Goal: Answer question/provide support: Share knowledge or assist other users

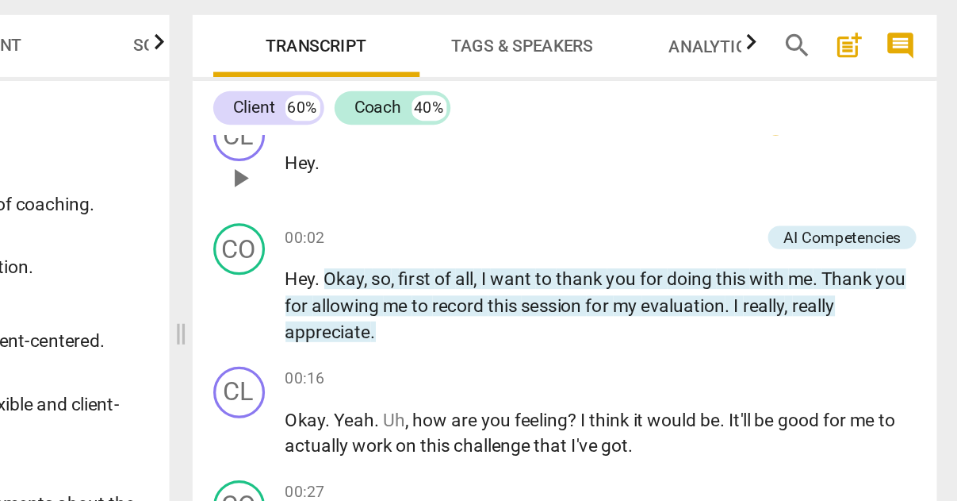
scroll to position [27, 0]
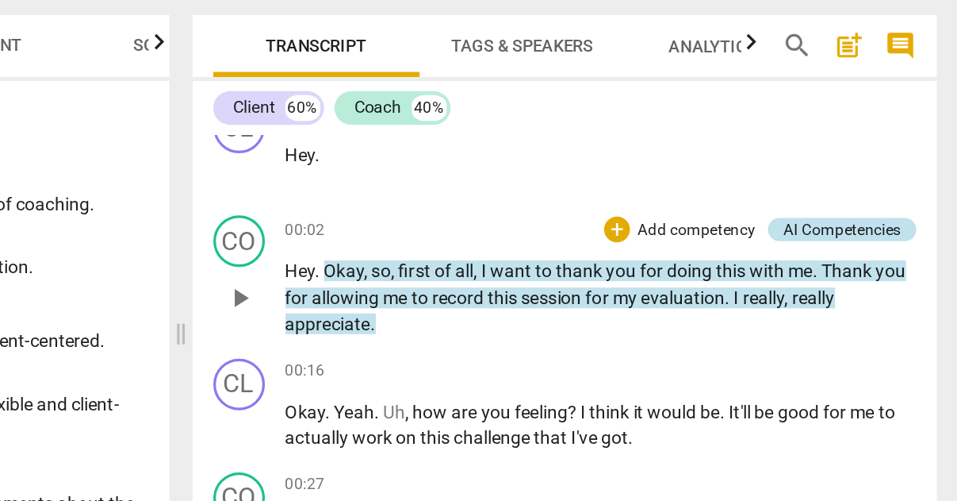
click at [850, 221] on div "AI Competencies" at bounding box center [886, 228] width 72 height 14
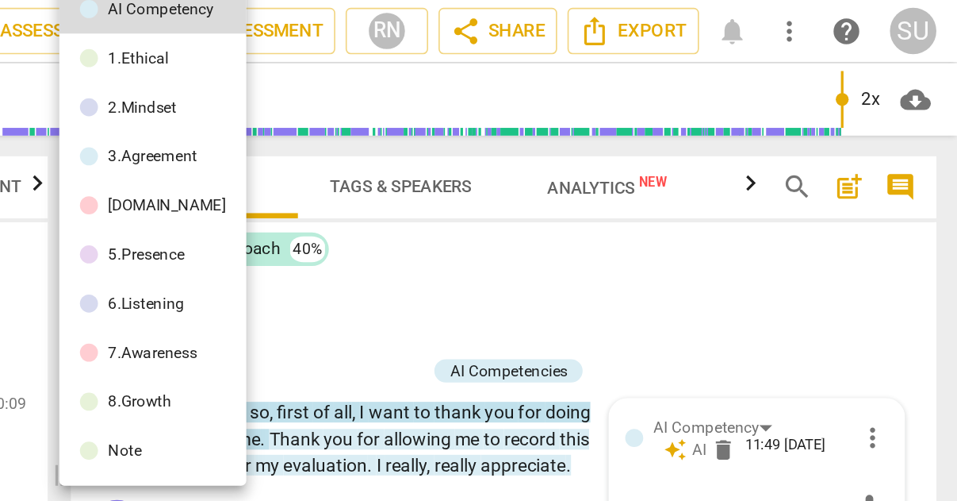
scroll to position [0, 0]
click at [364, 178] on div at bounding box center [478, 250] width 957 height 501
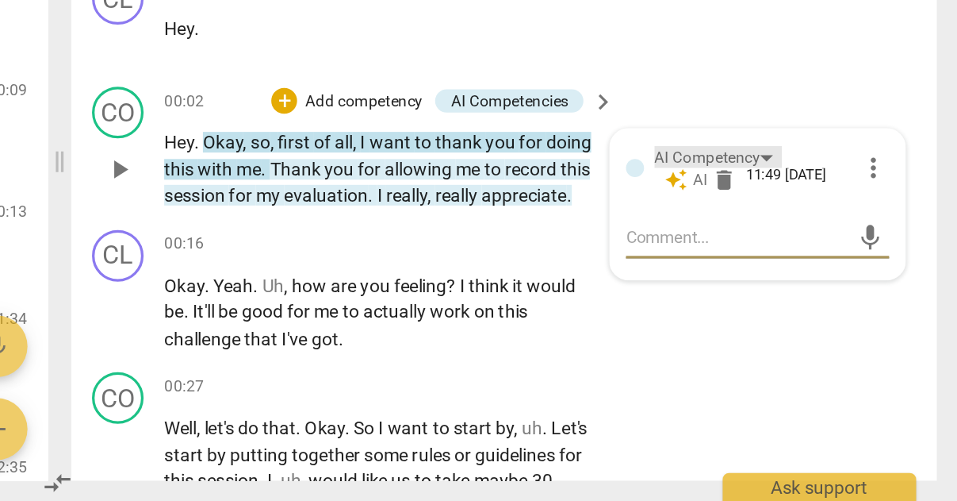
click at [771, 282] on div "AI Competency" at bounding box center [810, 288] width 79 height 13
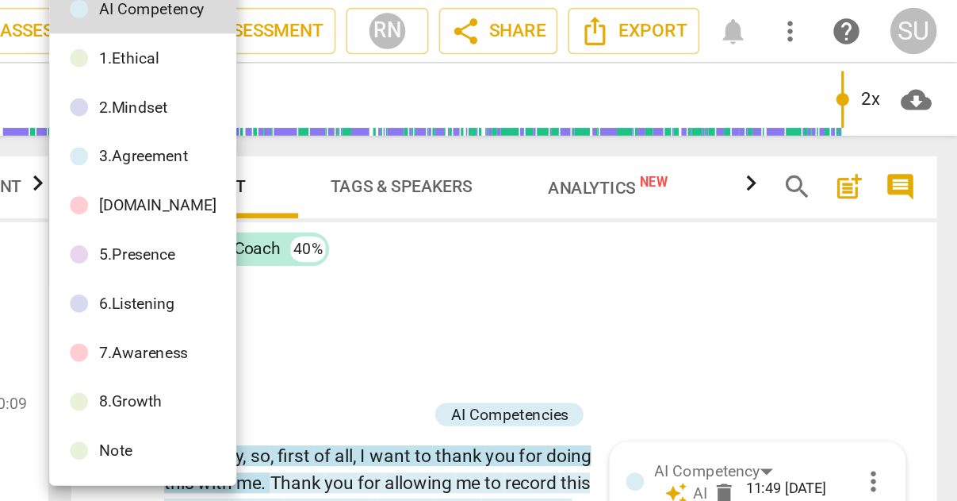
click at [247, 171] on div at bounding box center [478, 250] width 957 height 501
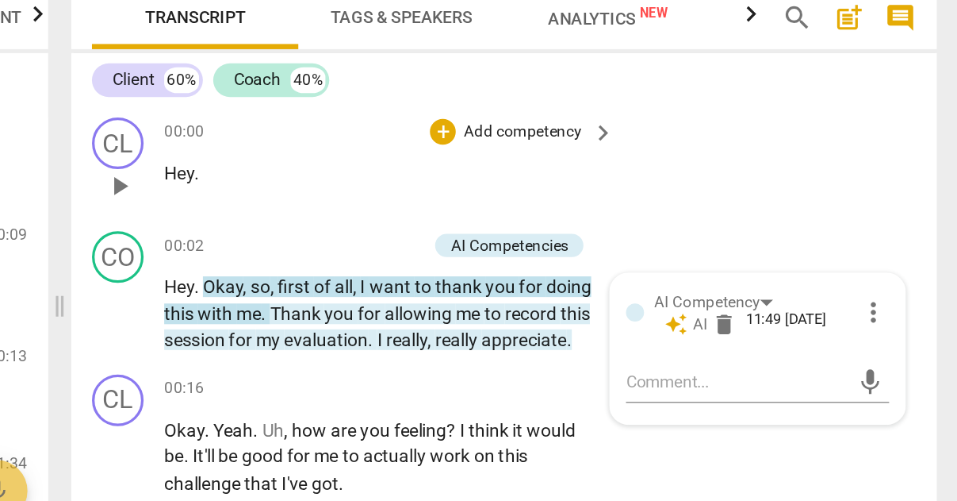
click at [413, 170] on div "CL play_arrow pause 00:00 + Add competency keyboard_arrow_right Hey ." at bounding box center [679, 205] width 532 height 70
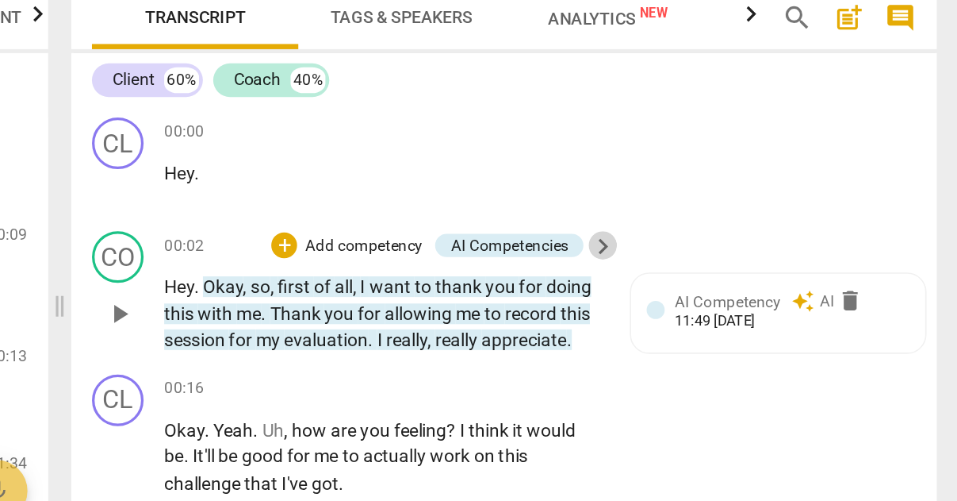
click at [730, 246] on span "keyboard_arrow_right" at bounding box center [739, 255] width 19 height 19
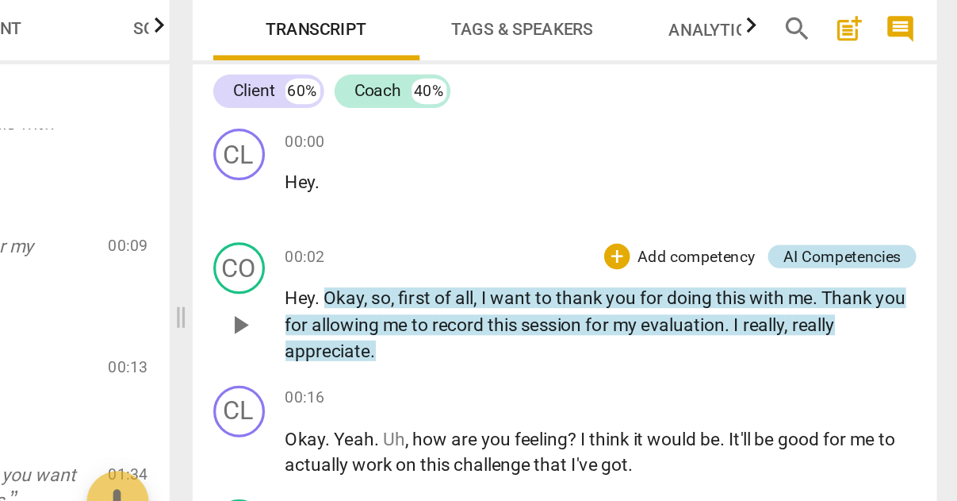
click at [850, 248] on div "AI Competencies" at bounding box center [886, 255] width 72 height 14
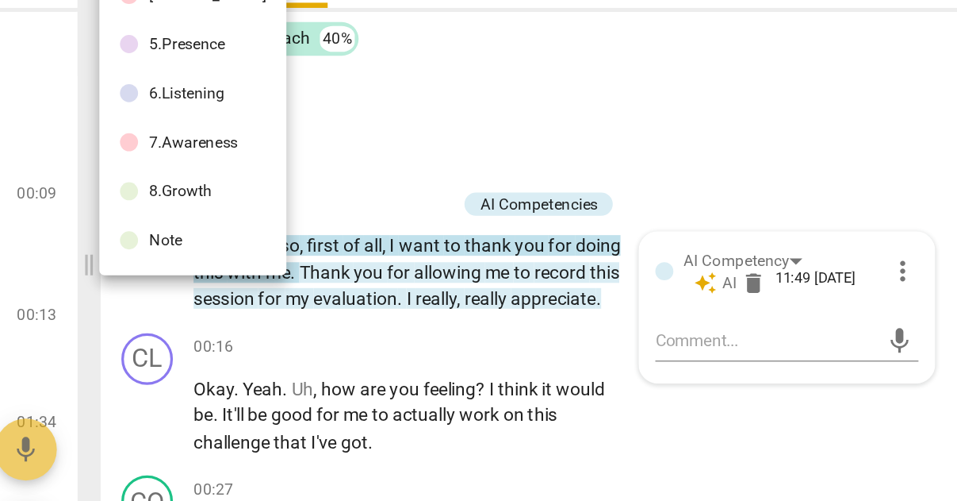
click at [520, 122] on div at bounding box center [478, 250] width 957 height 501
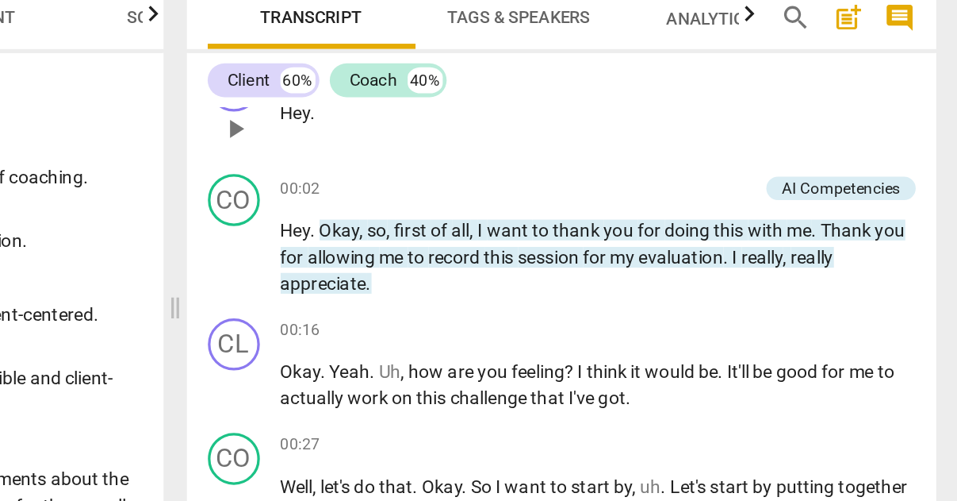
scroll to position [36, 0]
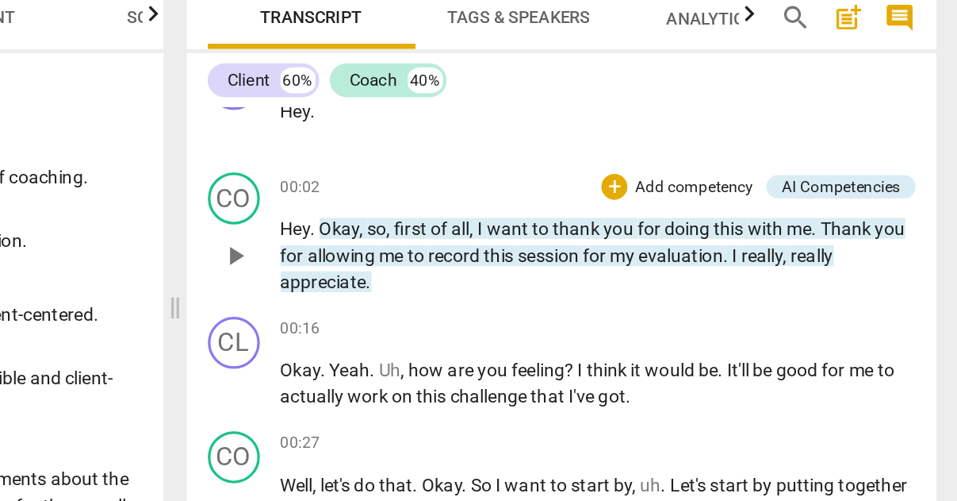
click at [544, 236] on p "Hey . Okay , so , first of all , I want to thank you for doing this with me . T…" at bounding box center [738, 260] width 389 height 49
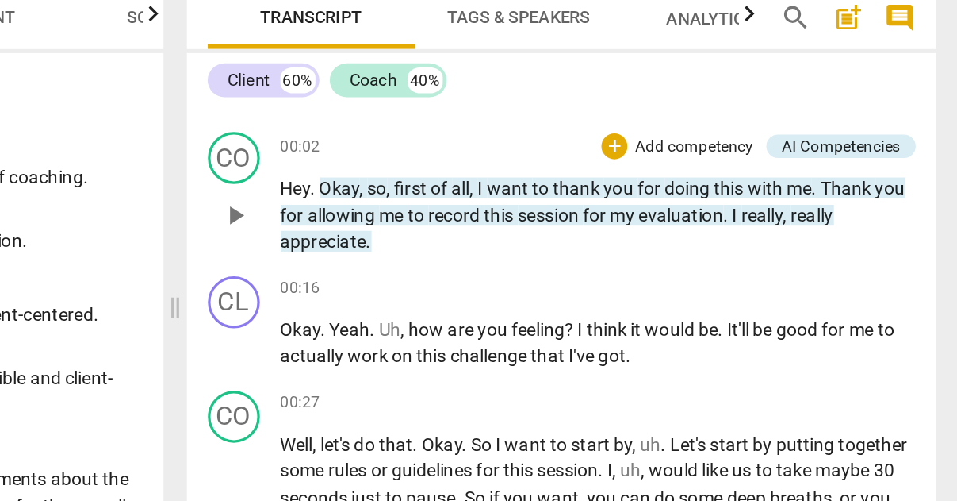
scroll to position [63, 0]
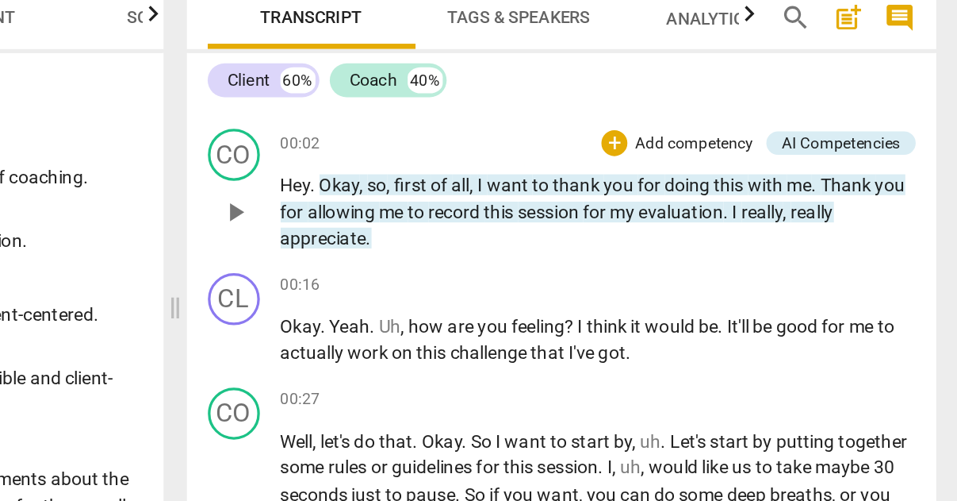
click at [759, 185] on p "Add competency" at bounding box center [796, 192] width 75 height 14
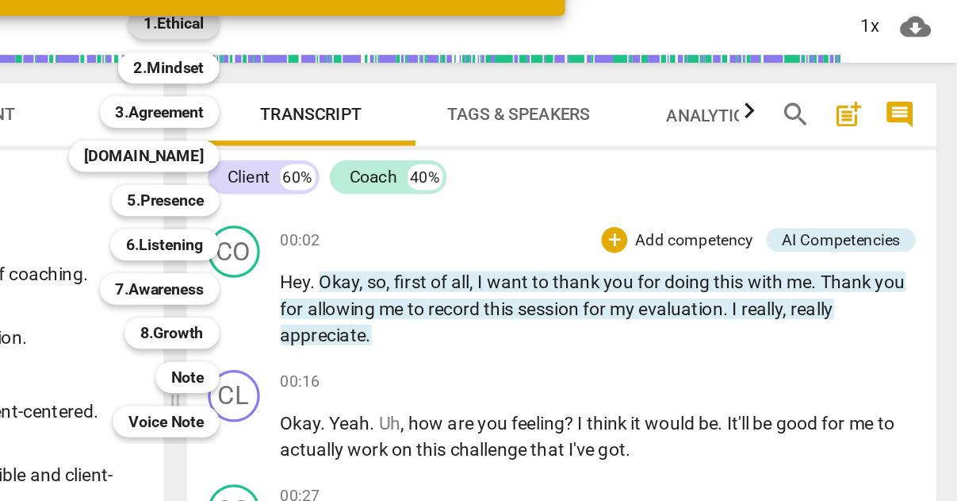
click at [461, 50] on b "1.Ethical" at bounding box center [479, 59] width 36 height 19
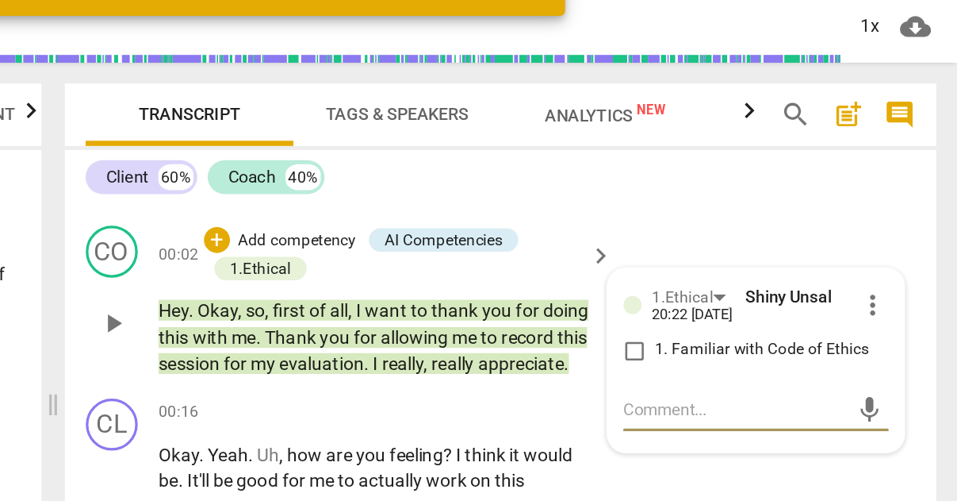
click at [747, 249] on input "1. Familiar with Code of Ethics" at bounding box center [759, 258] width 25 height 19
checkbox input "true"
click at [430, 176] on div "CO play_arrow pause 00:02 + Add competency AI Competencies 1.Ethical keyboard_a…" at bounding box center [679, 229] width 532 height 106
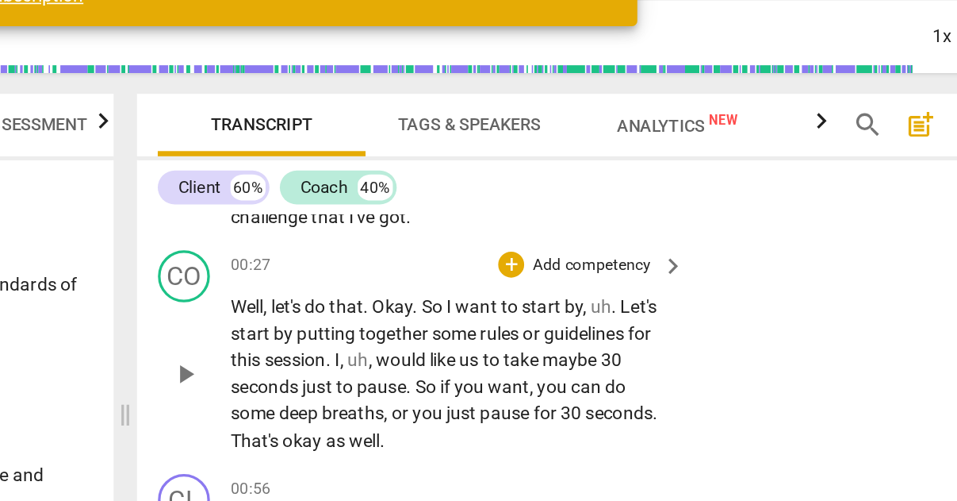
scroll to position [251, 0]
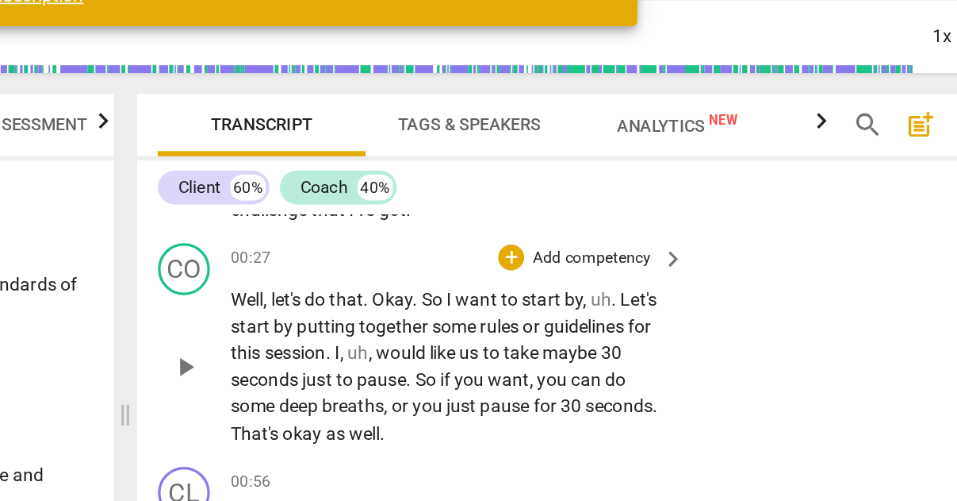
click at [652, 190] on p "Add competency" at bounding box center [689, 197] width 75 height 14
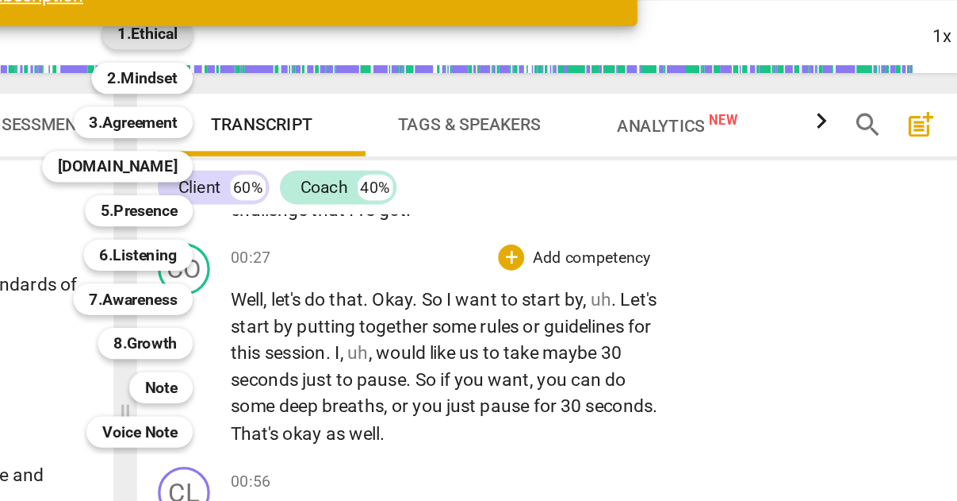
click at [401, 50] on b "1.Ethical" at bounding box center [419, 59] width 36 height 19
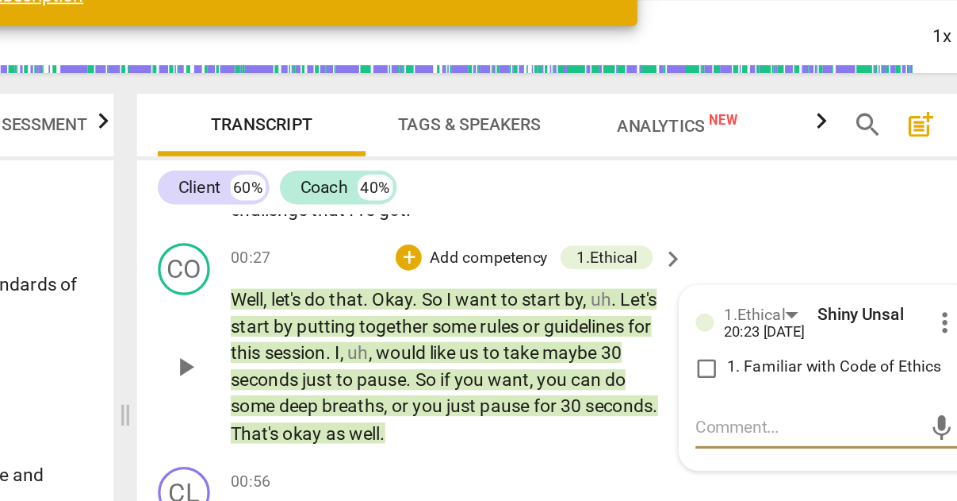
click at [747, 254] on input "1. Familiar with Code of Ethics" at bounding box center [759, 263] width 25 height 19
checkbox input "true"
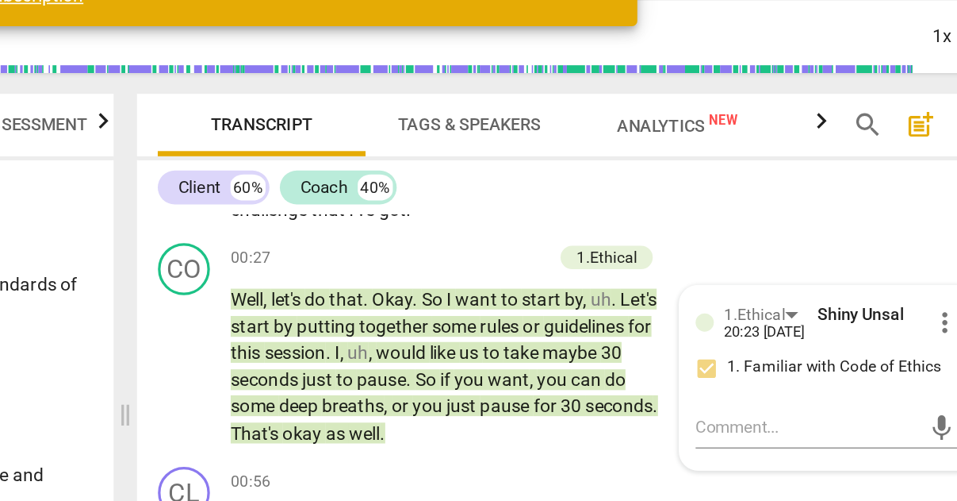
click at [446, 136] on div "CL play_arrow pause 00:16 + Add competency keyboard_arrow_right Okay . Yeah . U…" at bounding box center [679, 138] width 532 height 88
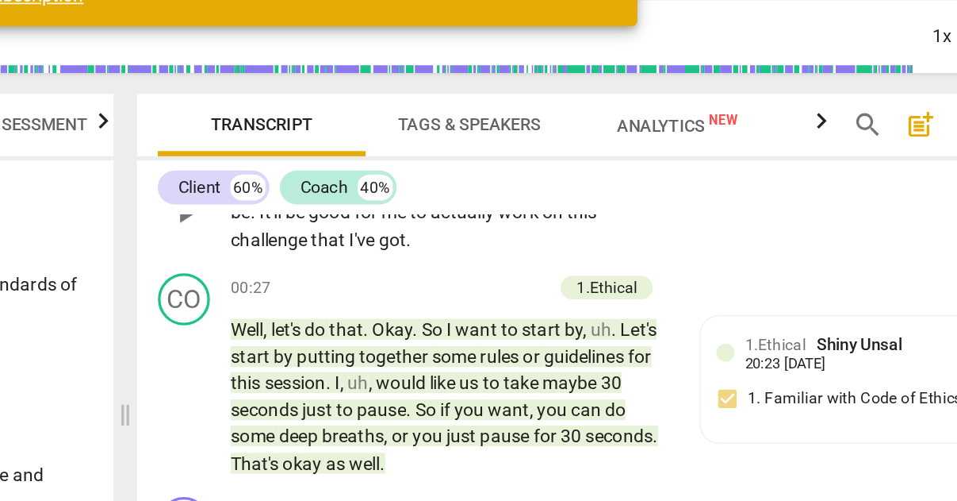
scroll to position [266, 0]
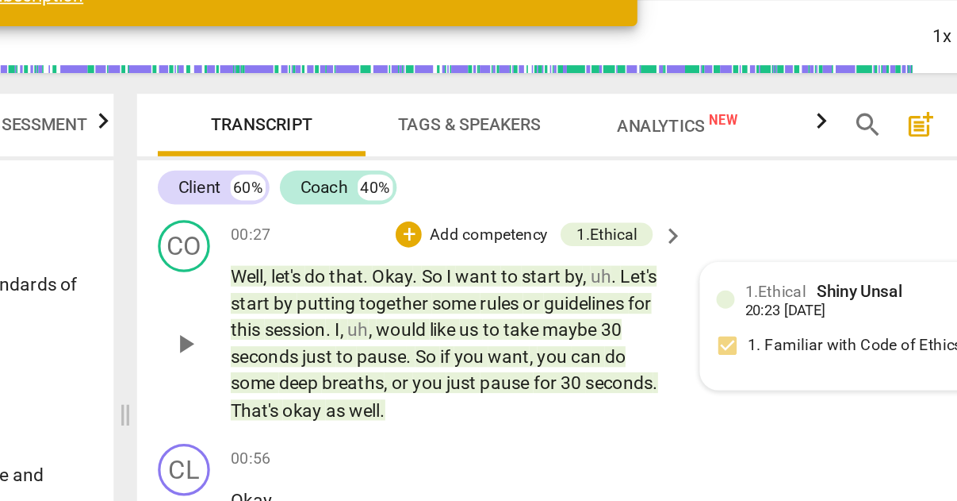
click at [784, 224] on div "20:23 08-20-2025" at bounding box center [808, 229] width 49 height 10
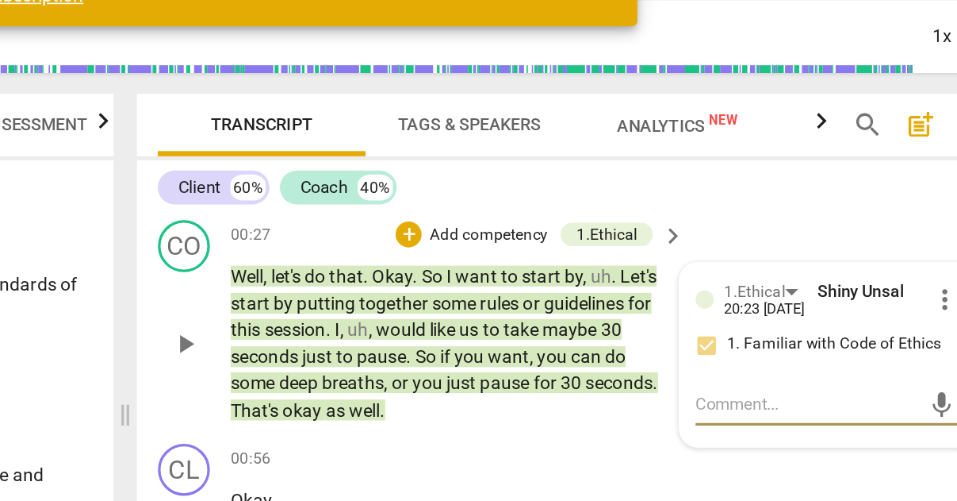
type textarea "L"
type textarea "Li"
type textarea "Lik"
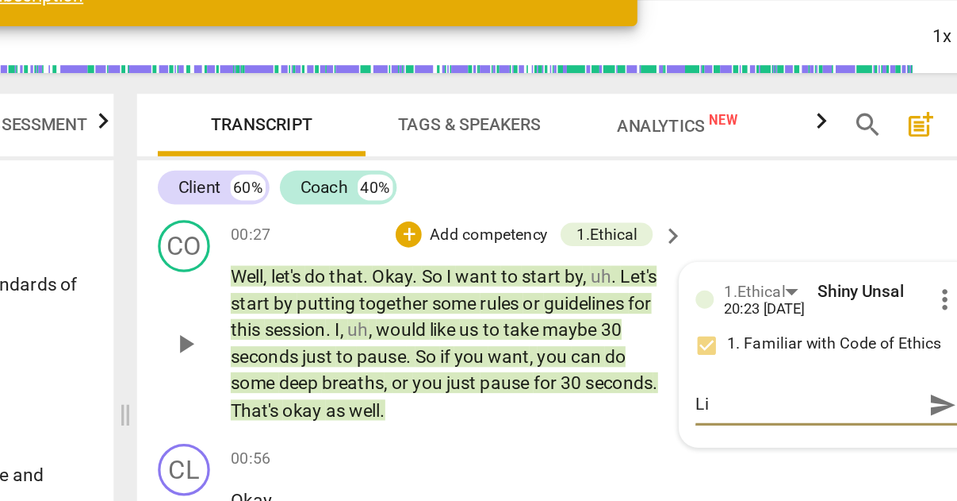
type textarea "Lik"
type textarea "Like"
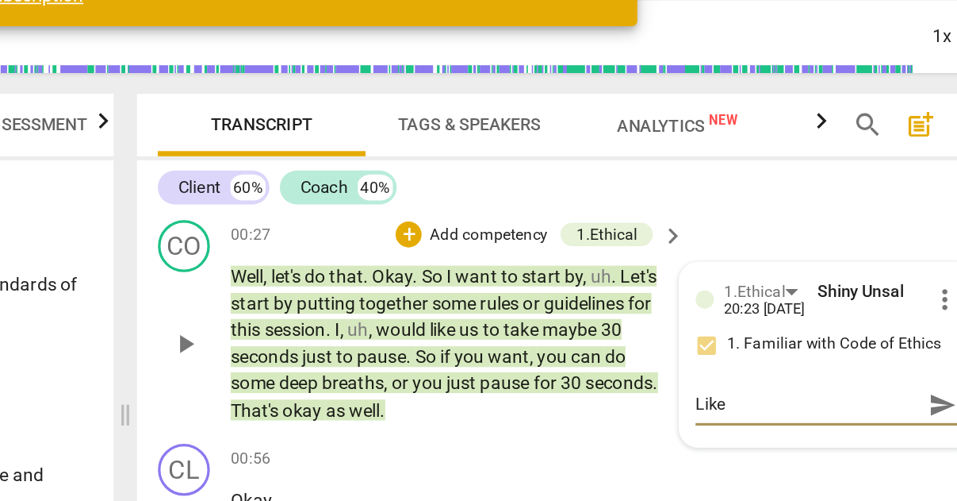
type textarea "Like w"
type textarea "Like we"
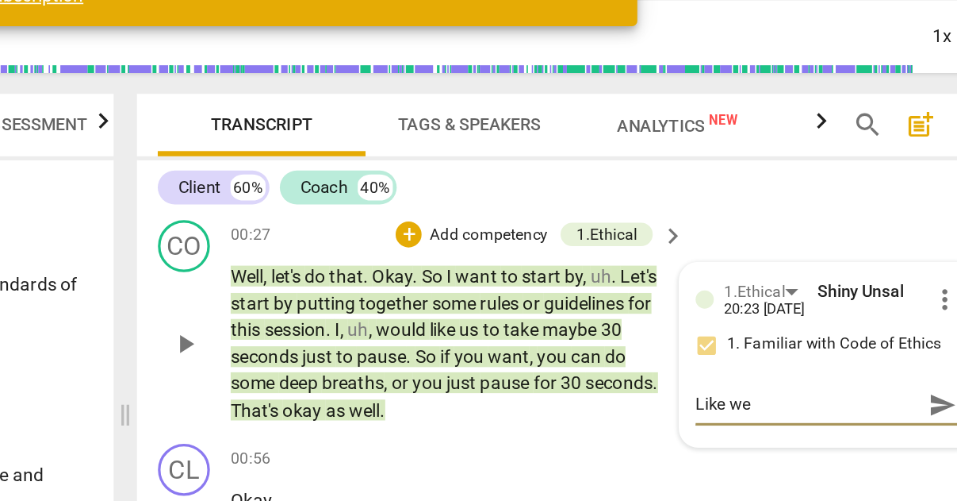
type textarea "Like we"
type textarea "Like we d"
type textarea "Like we di"
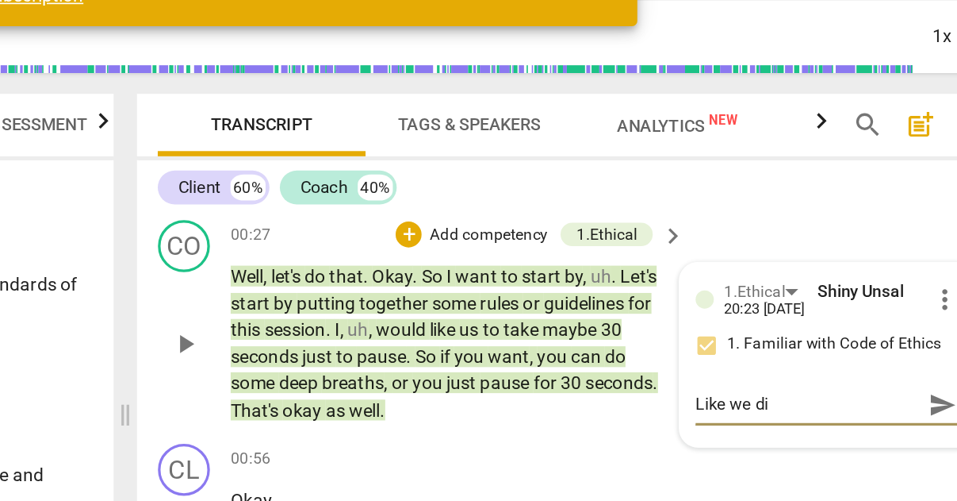
type textarea "Like we dis"
type textarea "Like we disc"
type textarea "Like we discu"
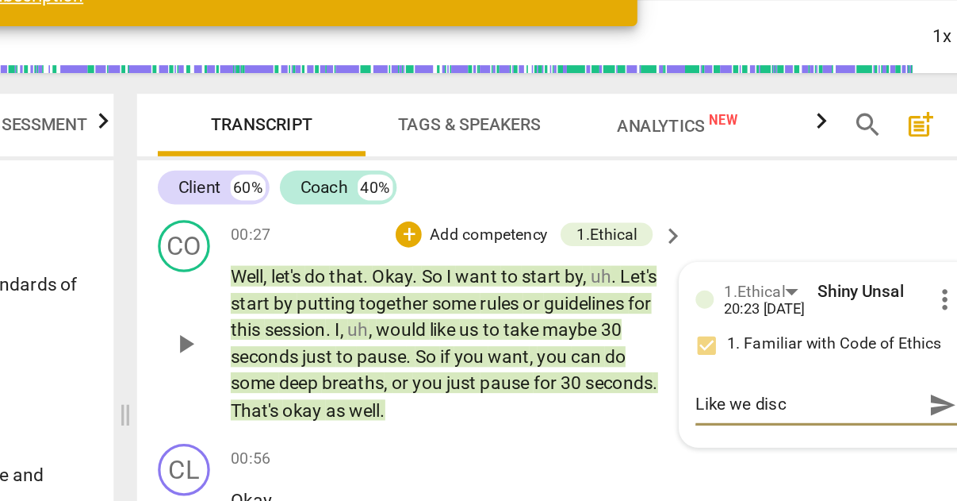
type textarea "Like we discu"
type textarea "Like we discus"
type textarea "Like we discuss"
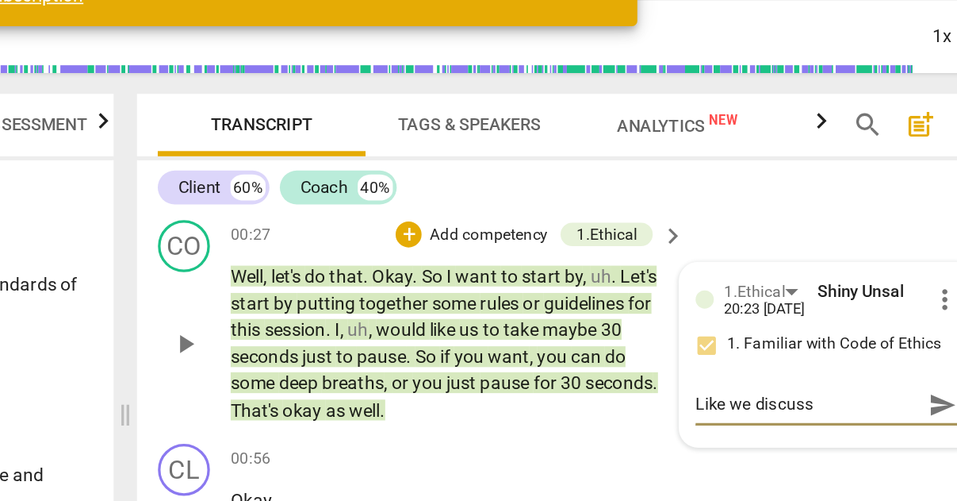
type textarea "Like we discusse"
type textarea "Like we discussed"
type textarea "Like we discussed,"
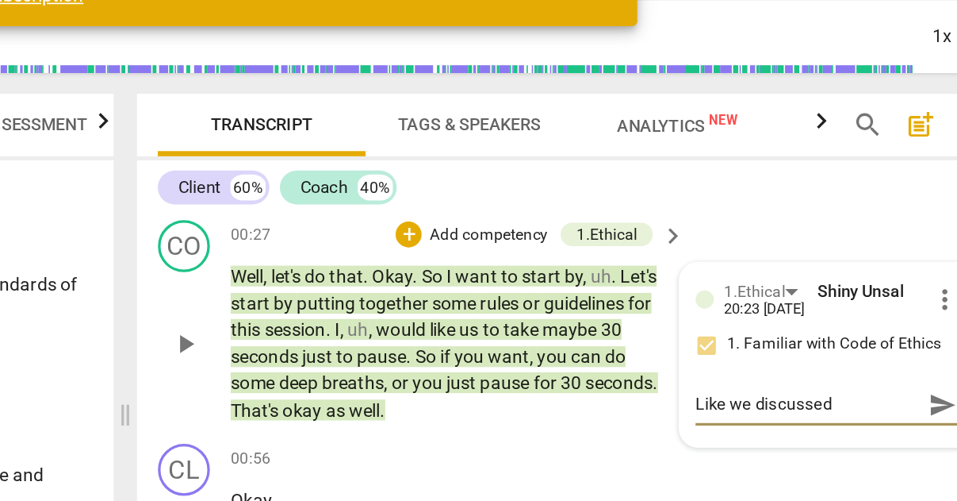
type textarea "Like we discussed,"
type textarea "Like we discussed, u"
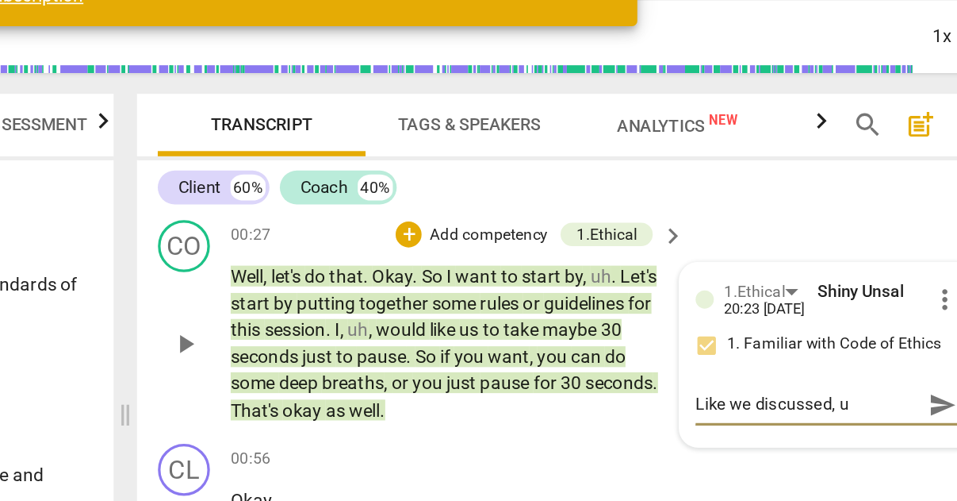
type textarea "Like we discussed, uy"
type textarea "Like we discussed, uyo"
type textarea "Like we discussed, uyou"
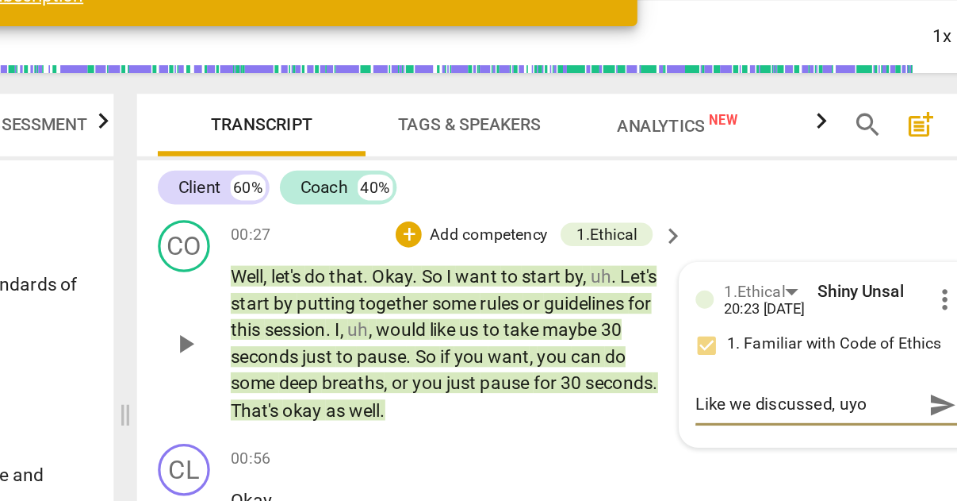
type textarea "Like we discussed, uyou"
type textarea "Like we discussed, uyo"
type textarea "Like we discussed, uy"
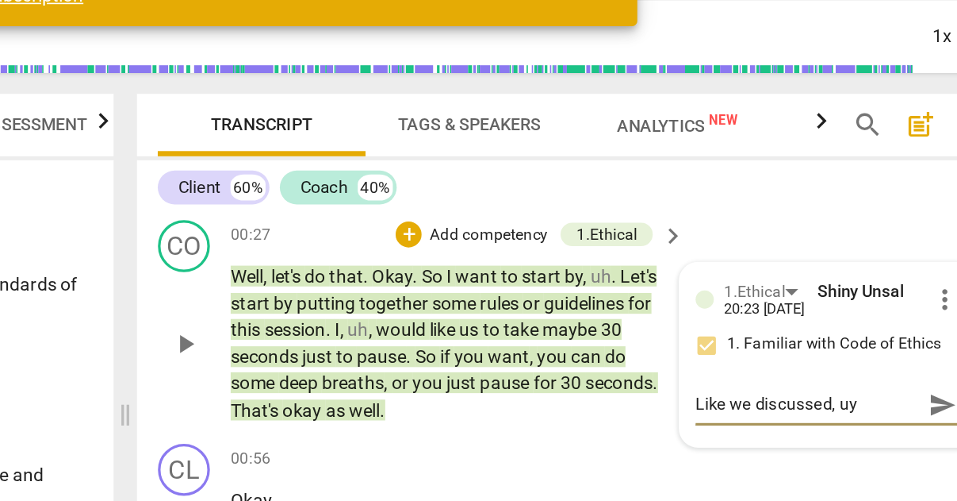
type textarea "Like we discussed, u"
type textarea "Like we discussed,"
type textarea "Like we discussed, y"
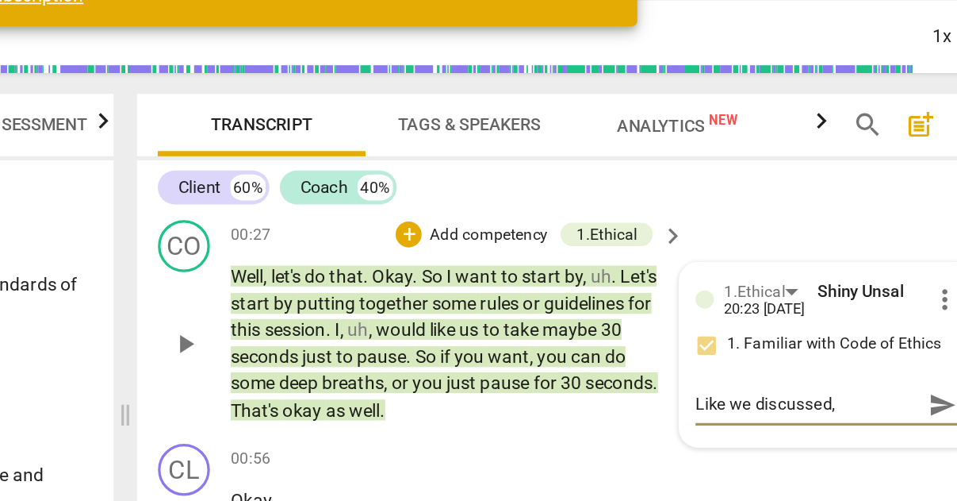
type textarea "Like we discussed, y"
type textarea "Like we discussed, yo"
type textarea "Like we discussed, you"
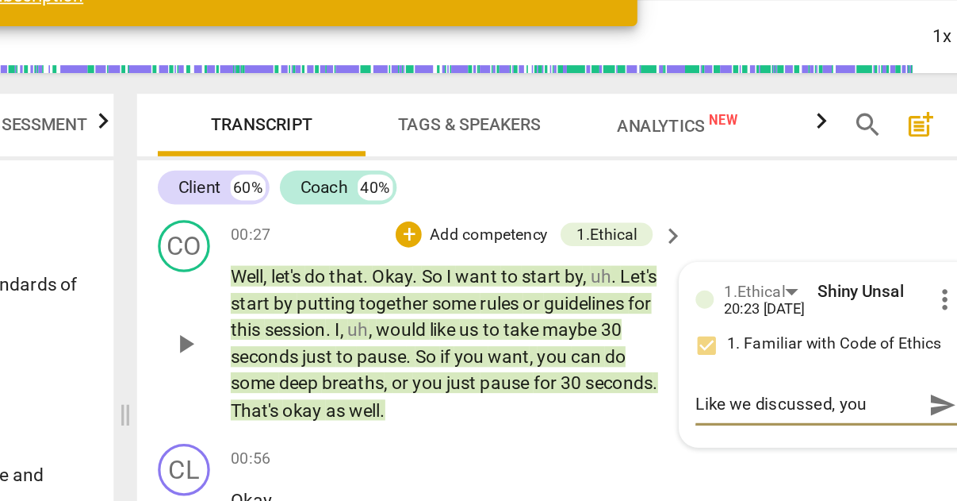
type textarea "Like we discussed, you"
type textarea "Like we discussed, you w"
type textarea "Like we discussed, you wa"
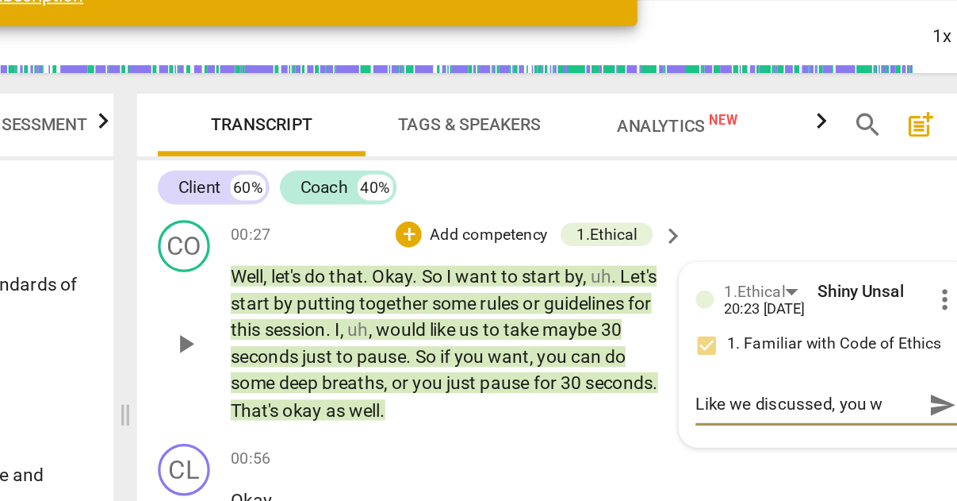
type textarea "Like we discussed, you wa"
type textarea "Like we discussed, you wan"
type textarea "Like we discussed, you wann"
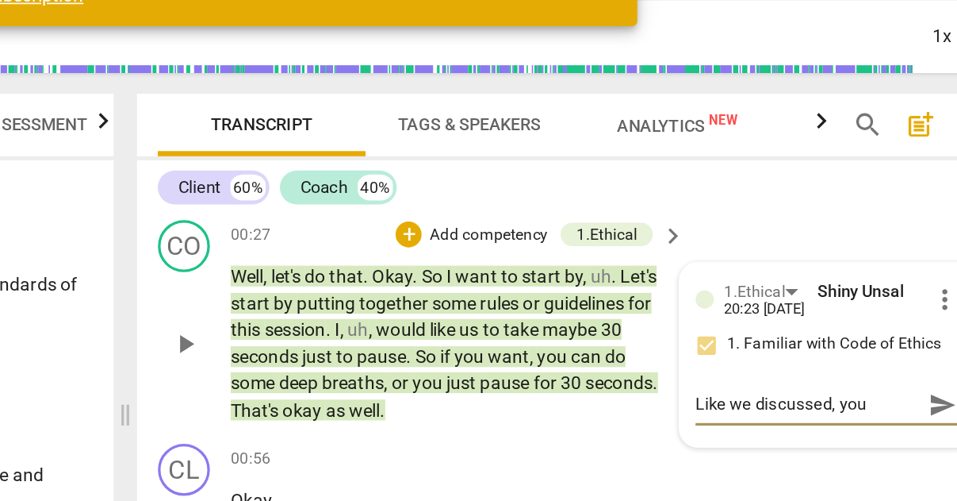
type textarea "Like we discussed, you wanna"
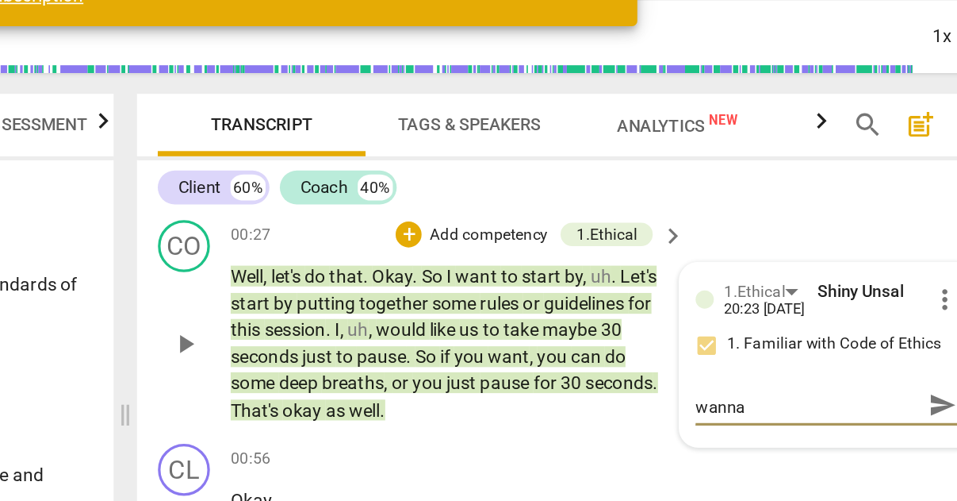
type textarea "Like we discussed, you wanna a"
type textarea "Like we discussed, you wanna av"
type textarea "Like we discussed, you wanna avp"
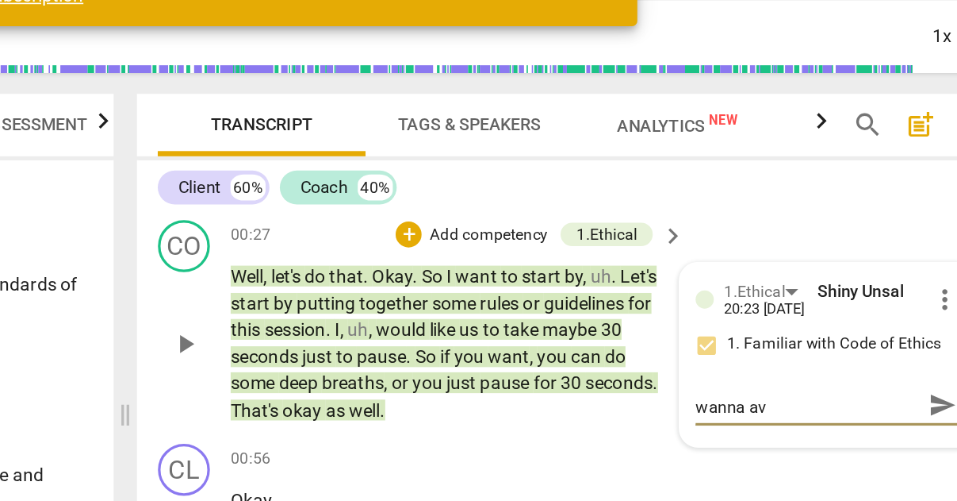
type textarea "Like we discussed, you wanna avp"
type textarea "Like we discussed, you wanna avpi"
type textarea "Like we discussed, you wanna avpid"
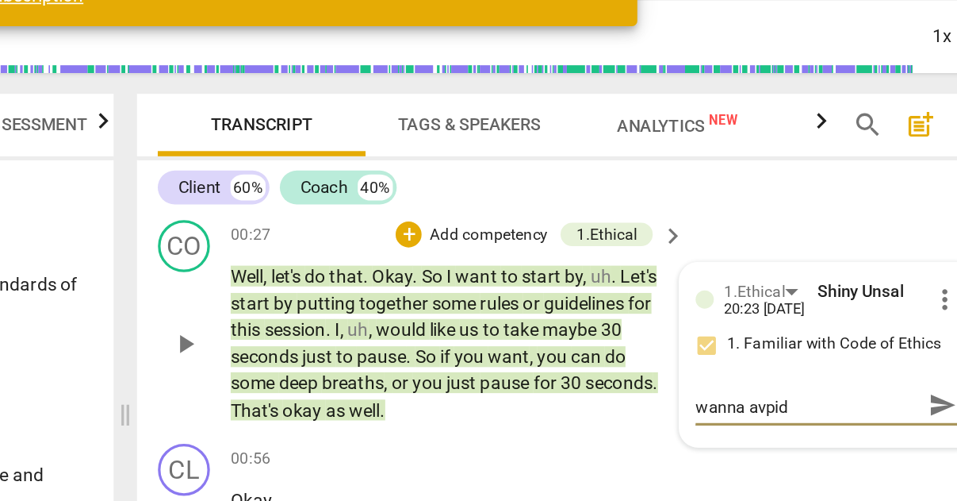
scroll to position [0, 0]
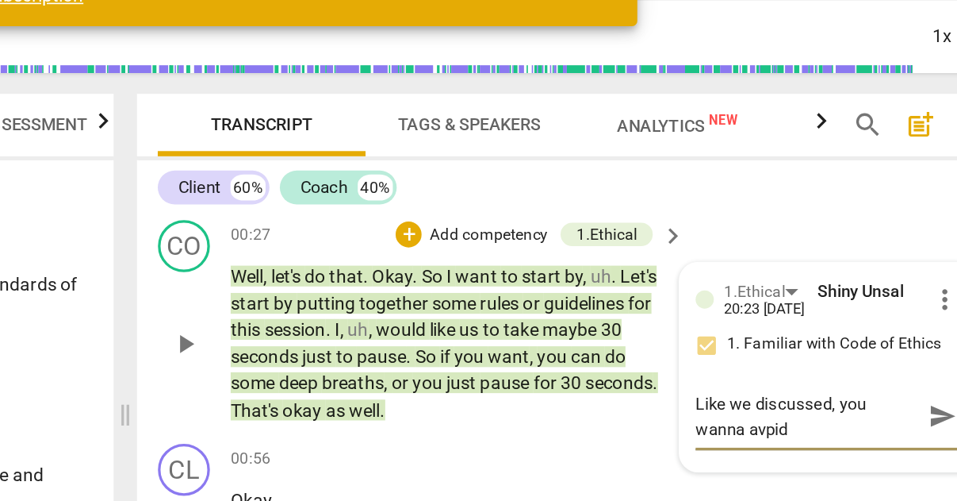
type textarea "Like we discussed, you wanna avpi"
type textarea "Like we discussed, you wanna avp"
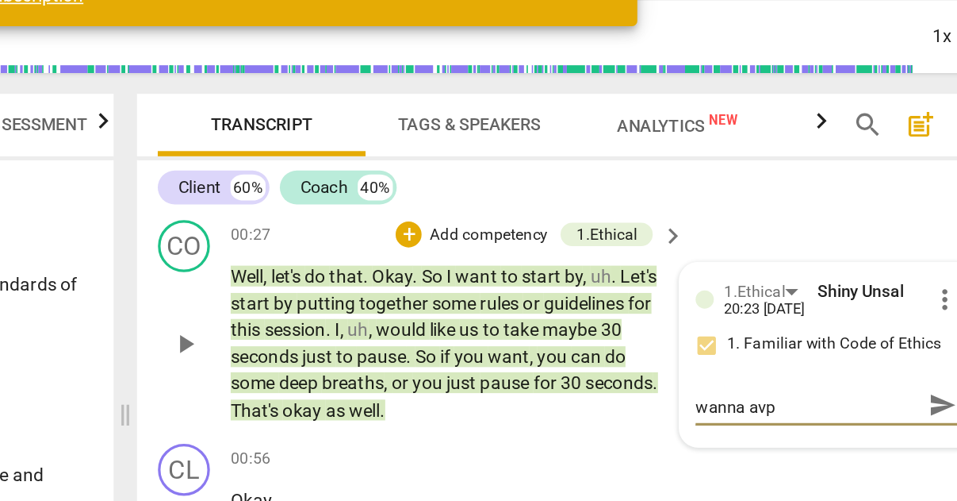
type textarea "Like we discussed, you wanna av"
type textarea "Like we discussed, you wanna avo"
type textarea "Like we discussed, you wanna avou"
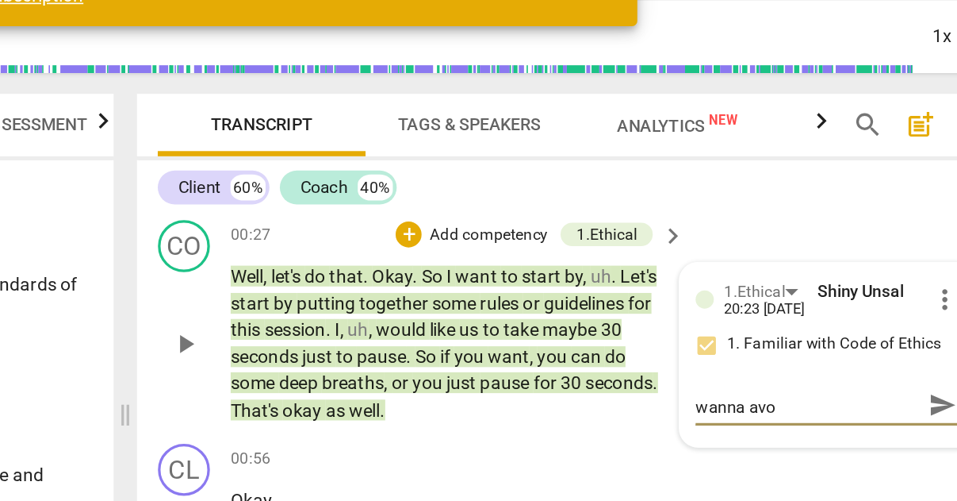
type textarea "Like we discussed, you wanna avou"
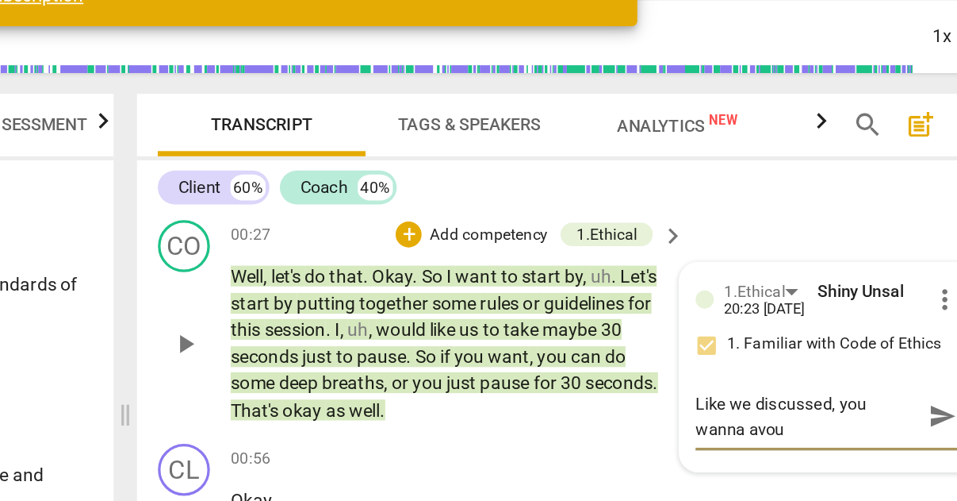
type textarea "Like we discussed, you wanna avo"
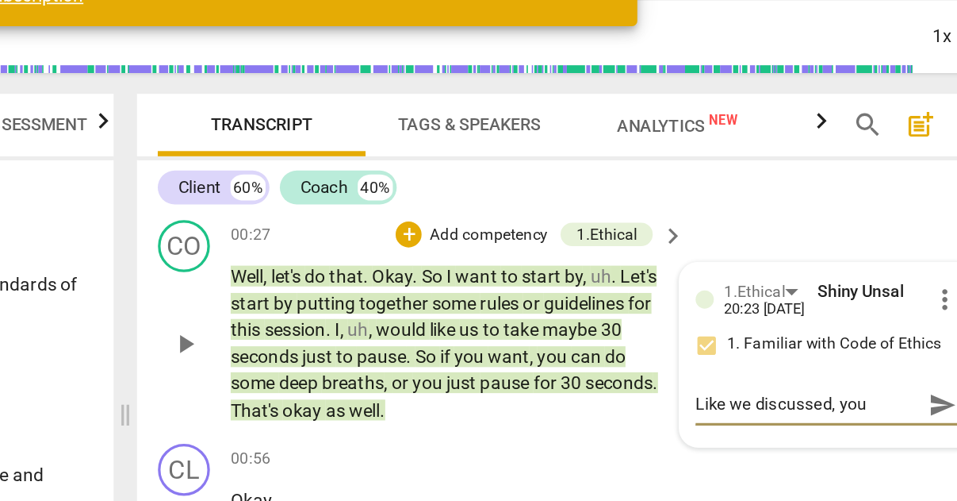
scroll to position [13, 0]
type textarea "Like we discussed, you wanna avoi"
type textarea "Like we discussed, you wanna avoid"
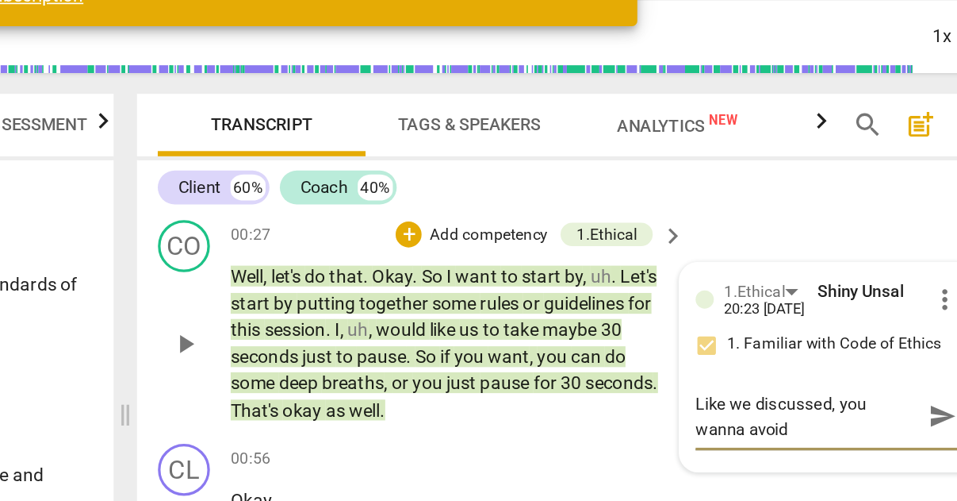
scroll to position [0, 0]
type textarea "Like we discussed, you wanna avoid"
type textarea "Like we discussed, you wanna avoid '"
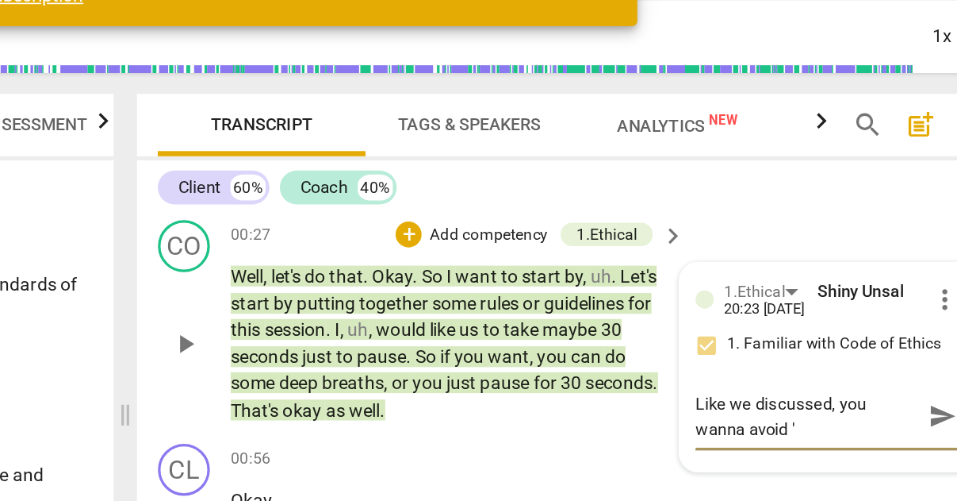
type textarea "Like we discussed, you wanna avoid 'I"
type textarea "Like we discussed, you wanna avoid 'Iw"
type textarea "Like we discussed, you wanna avoid 'I"
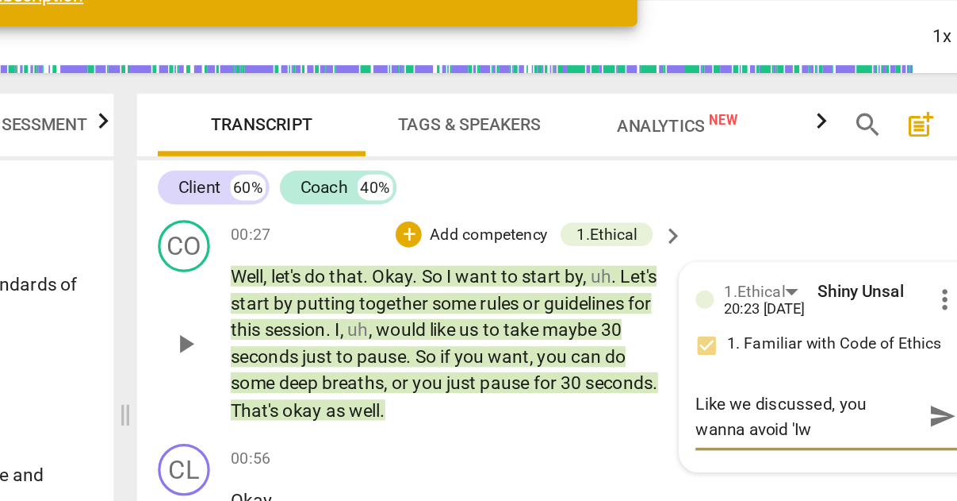
type textarea "Like we discussed, you wanna avoid 'I"
type textarea "Like we discussed, you wanna avoid 'I w"
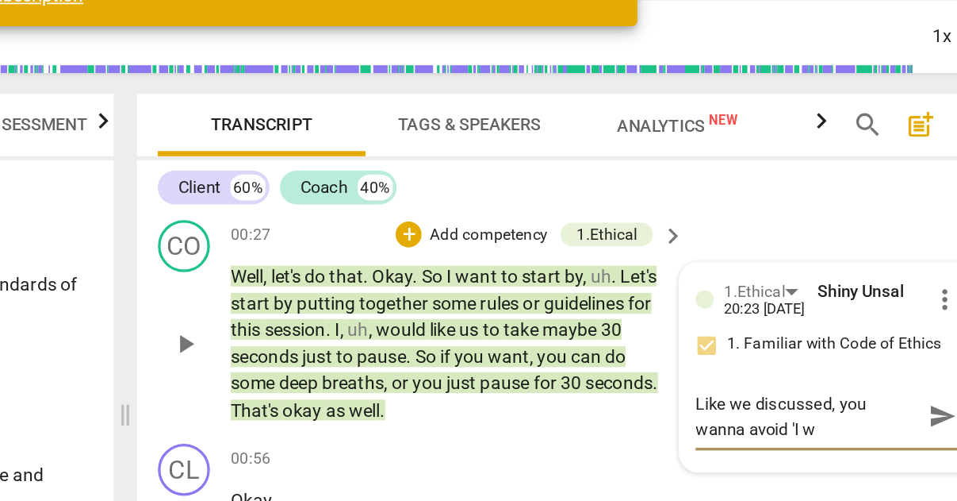
type textarea "Like we discussed, you wanna avoid 'I wa"
type textarea "Like we discussed, you wanna avoid 'I wan"
type textarea "Like we discussed, you wanna avoid 'I want"
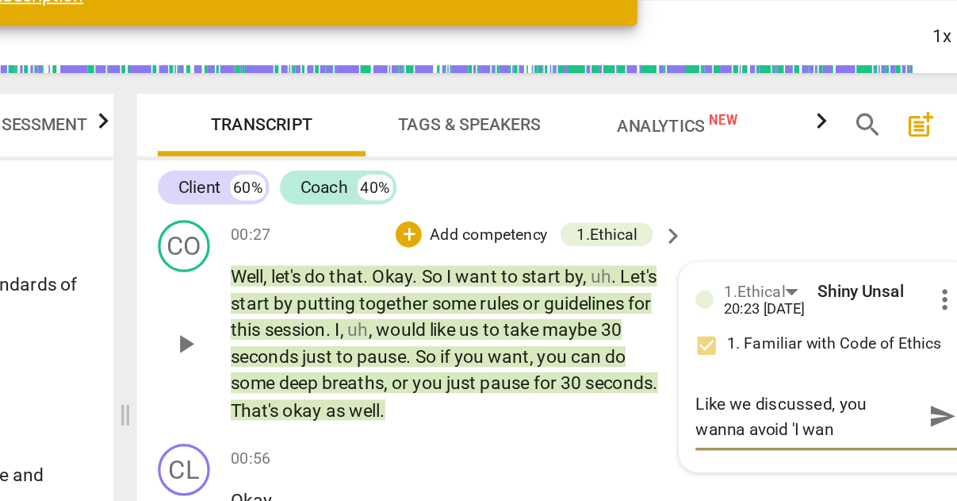
type textarea "Like we discussed, you wanna avoid 'I want"
type textarea "Like we discussed, you wanna avoid 'I want t"
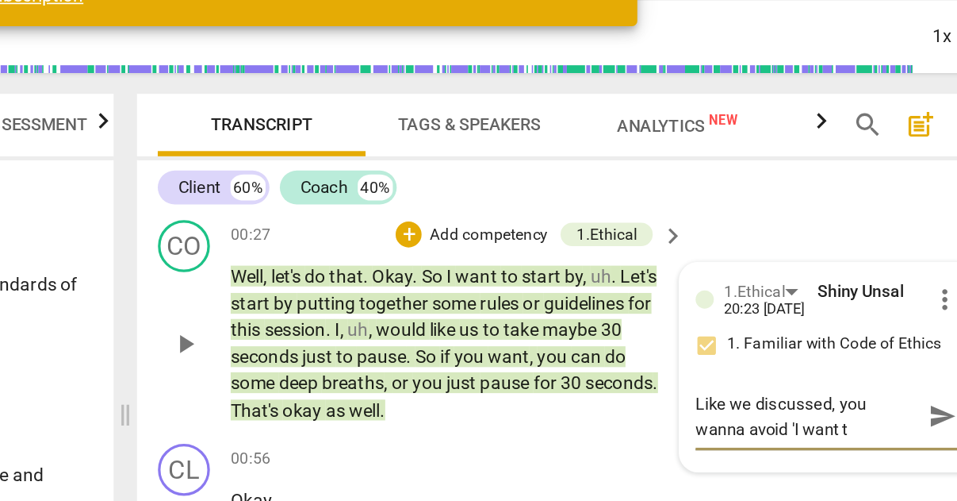
type textarea "Like we discussed, you wanna avoid 'I want to"
type textarea "Like we discussed, you wanna avoid 'I want to""
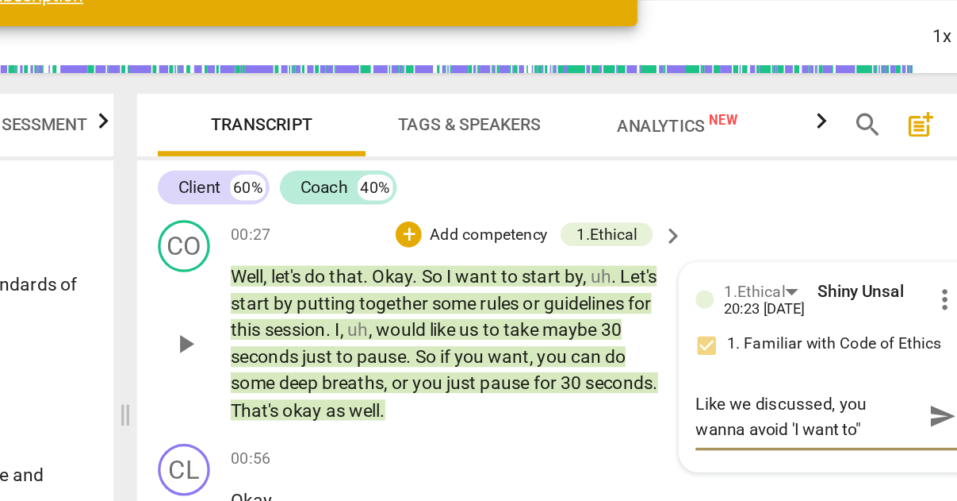
type textarea "Like we discussed, you wanna avoid 'I want to""
type textarea "Like we discussed, you wanna avoid 'I want to" s"
type textarea "Like we discussed, you wanna avoid 'I want to" st"
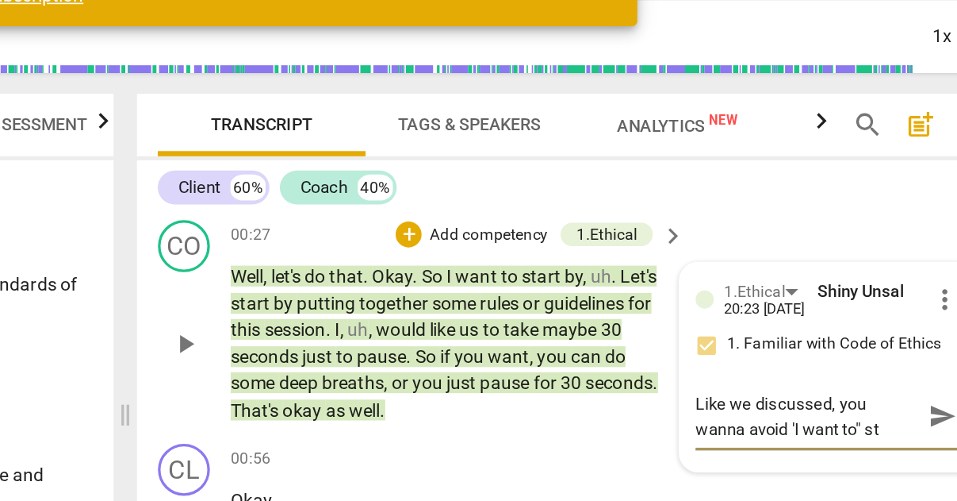
type textarea "Like we discussed, you wanna avoid 'I want to" sta"
type textarea "Like we discussed, you wanna avoid 'I want to" stat"
type textarea "Like we discussed, you wanna avoid 'I want to" state"
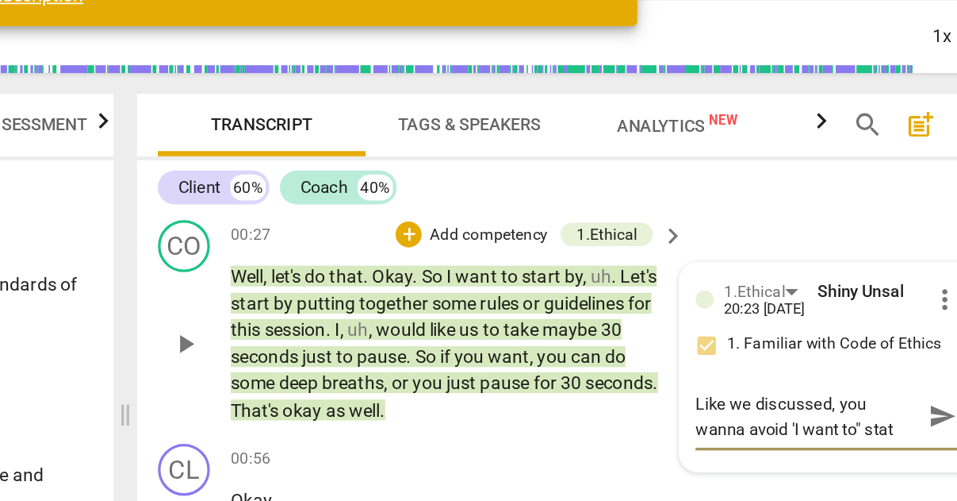
type textarea "Like we discussed, you wanna avoid 'I want to" state"
type textarea "Like we discussed, you wanna avoid 'I want to" statem"
type textarea "Like we discussed, you wanna avoid 'I want to" stateme"
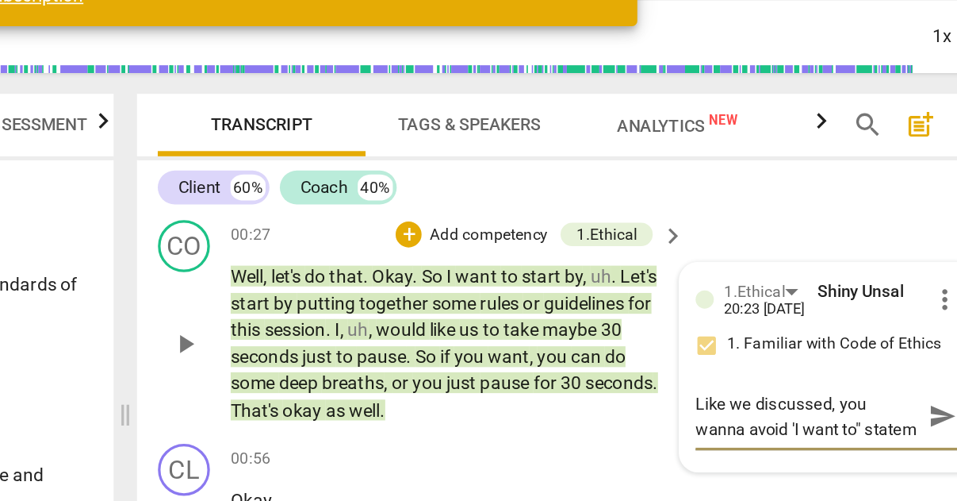
type textarea "Like we discussed, you wanna avoid 'I want to" stateme"
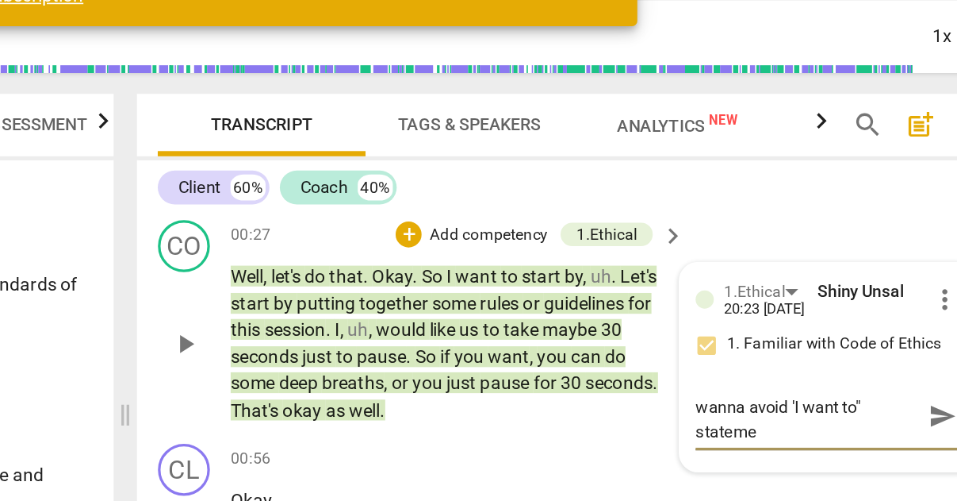
type textarea "Like we discussed, you wanna avoid 'I want to" statemen"
type textarea "Like we discussed, you wanna avoid 'I want to" statement"
type textarea "Like we discussed, you wanna avoid 'I want to" statements"
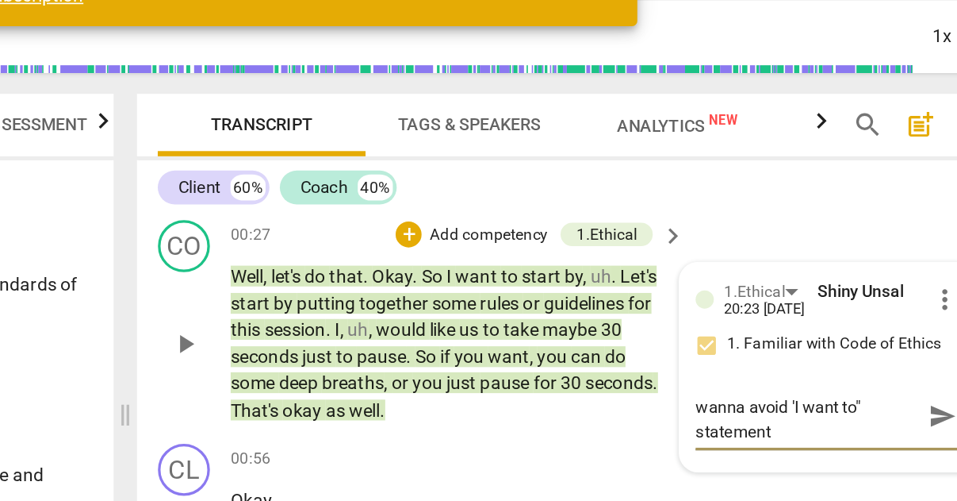
type textarea "Like we discussed, you wanna avoid 'I want to" statements"
type textarea "Like we discussed, you wanna avoid 'I want to" statements e"
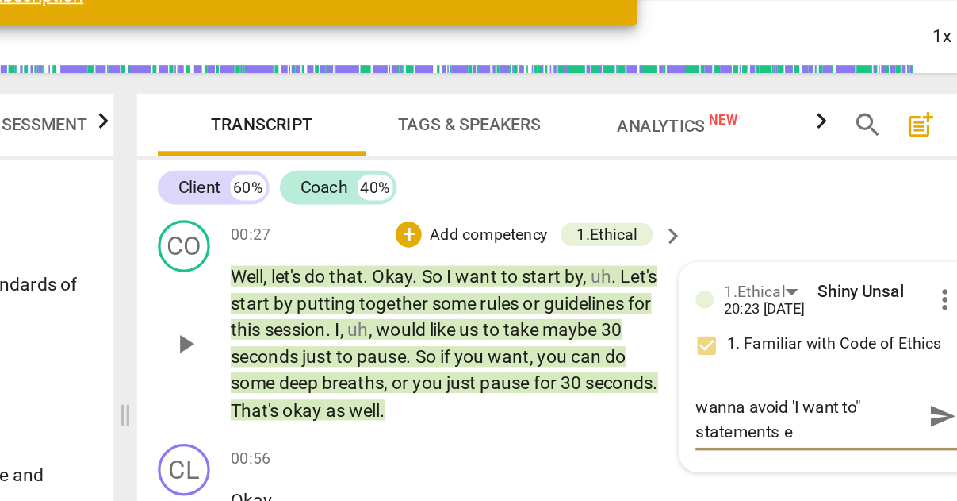
type textarea "Like we discussed, you wanna avoid 'I want to" statements eL"
type textarea "Like we discussed, you wanna avoid 'I want to" statements eLL"
type textarea "Like we discussed, you wanna avoid 'I want to" statements eLLA"
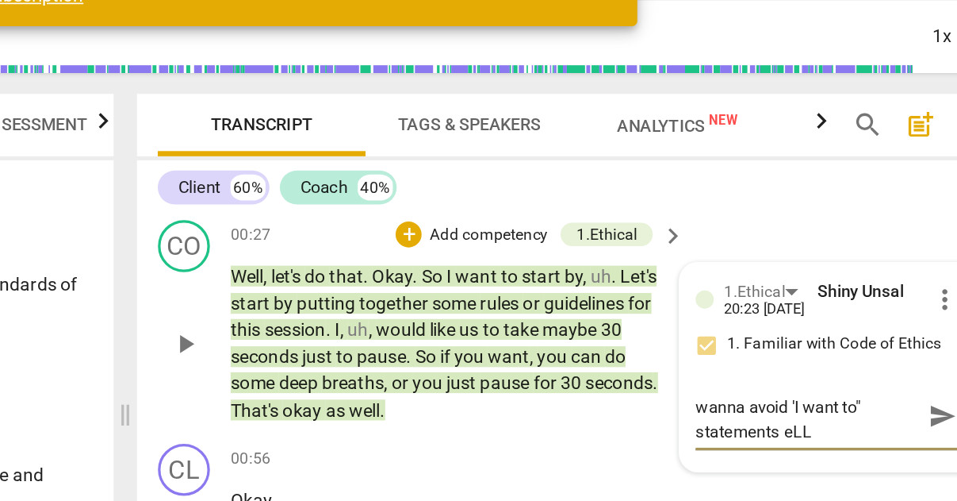
type textarea "Like we discussed, you wanna avoid 'I want to" statements eLLA"
type textarea "Like we discussed, you wanna avoid 'I want to" statements eLLA."
type textarea "Like we discussed, you wanna avoid 'I want to" statements eLLA"
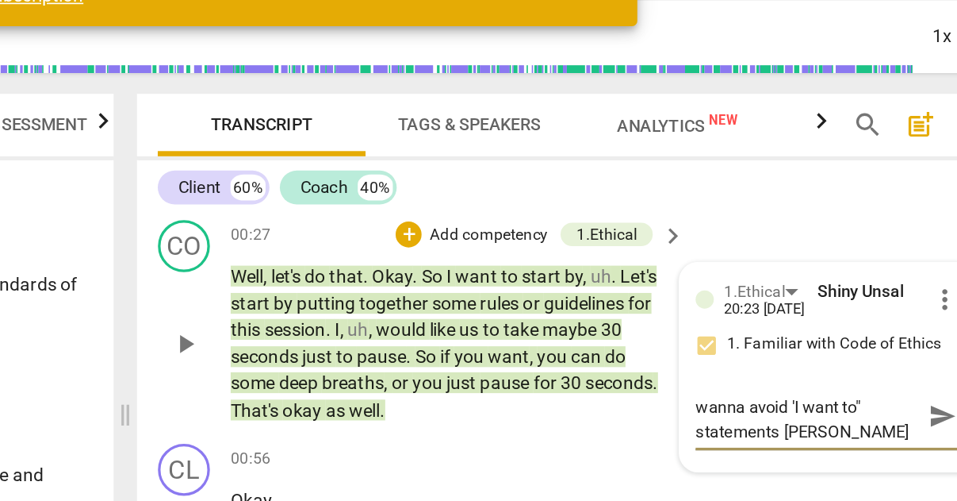
type textarea "Like we discussed, you wanna avoid 'I want to" statements eLL"
type textarea "Like we discussed, you wanna avoid 'I want to" statements eL"
type textarea "Like we discussed, you wanna avoid 'I want to" statements e"
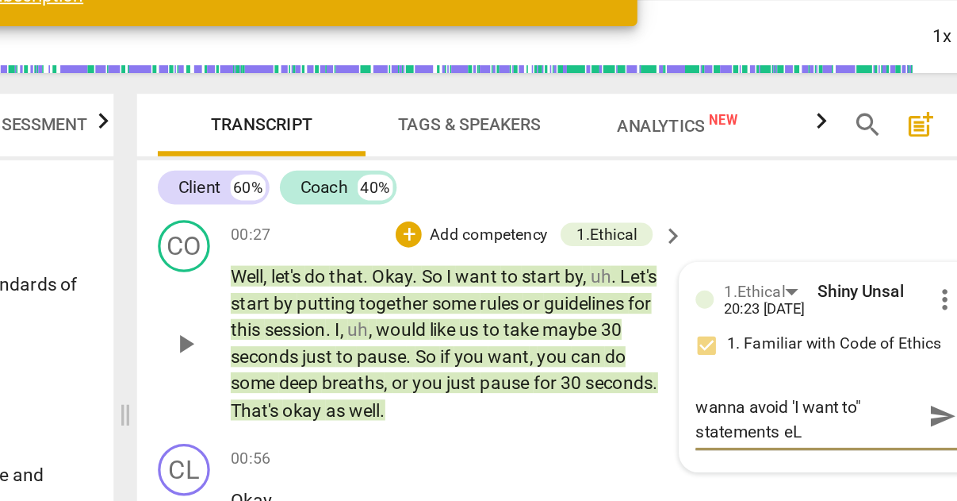
type textarea "Like we discussed, you wanna avoid 'I want to" statements e"
type textarea "Like we discussed, you wanna avoid 'I want to" statements"
type textarea "Like we discussed, you wanna avoid 'I want to" statements E"
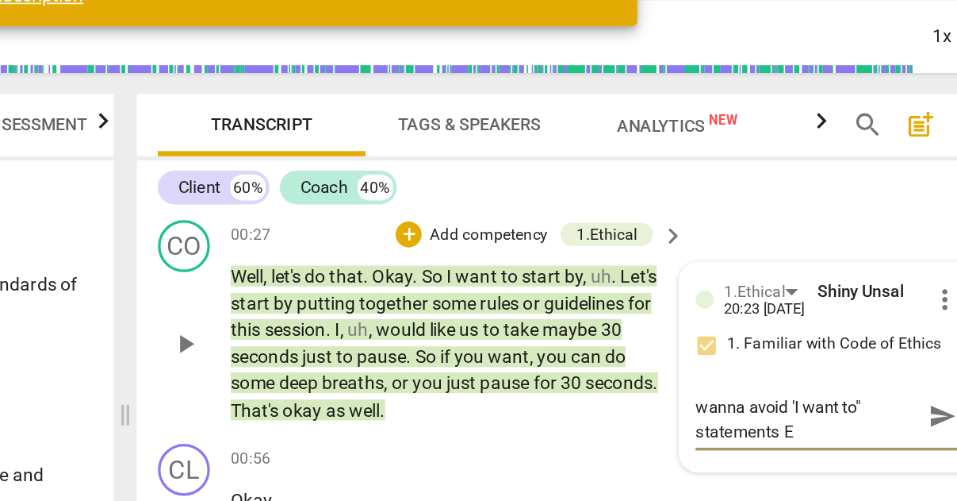
type textarea "Like we discussed, you wanna avoid 'I want to" statements El"
type textarea "Like we discussed, you wanna avoid 'I want to" statements Ell"
type textarea "Like we discussed, you wanna avoid 'I want to" statements Ella"
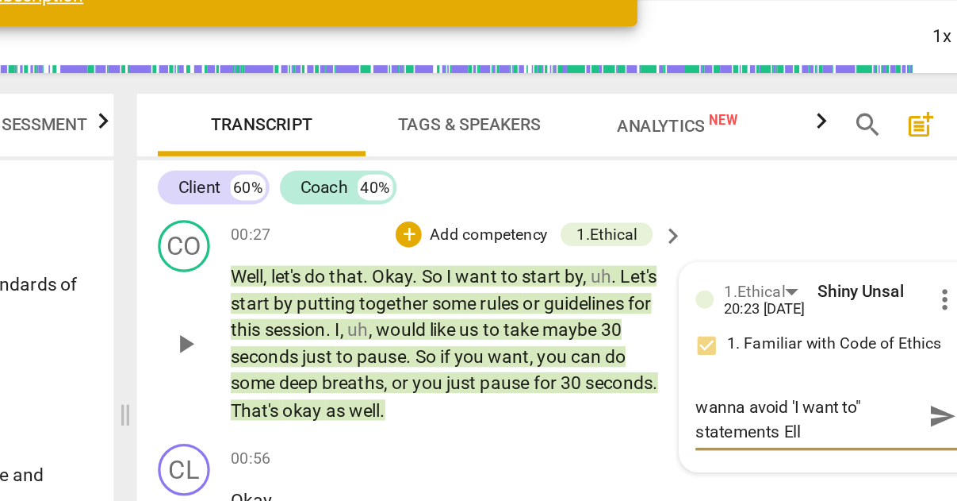
type textarea "Like we discussed, you wanna avoid 'I want to" statements Ella"
type textarea "Like we discussed, you wanna avoid 'I want to" statements Ella."
click at [896, 284] on span "send" at bounding box center [904, 292] width 17 height 17
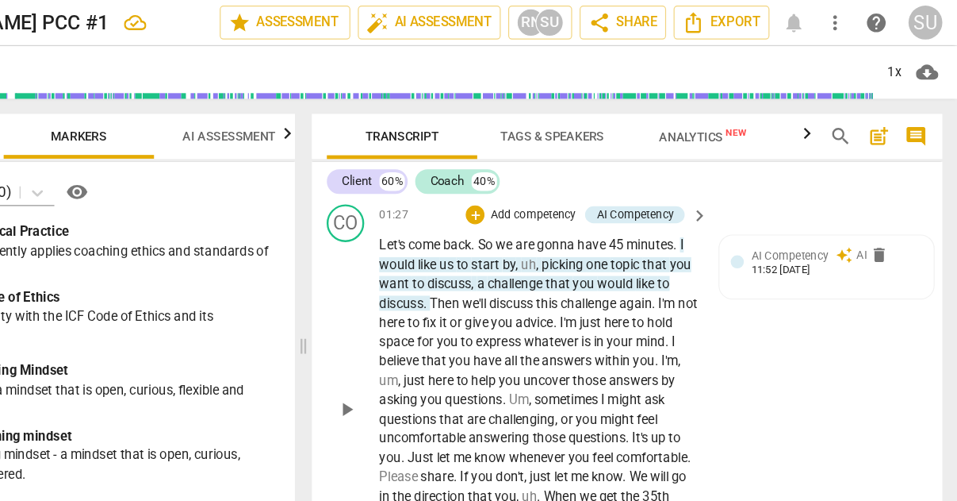
scroll to position [610, 0]
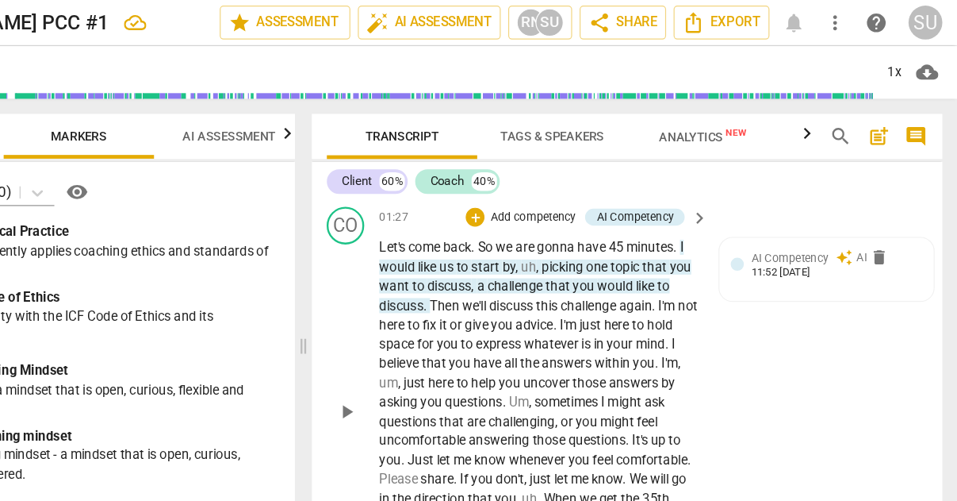
click at [562, 178] on p "Add competency" at bounding box center [599, 184] width 75 height 14
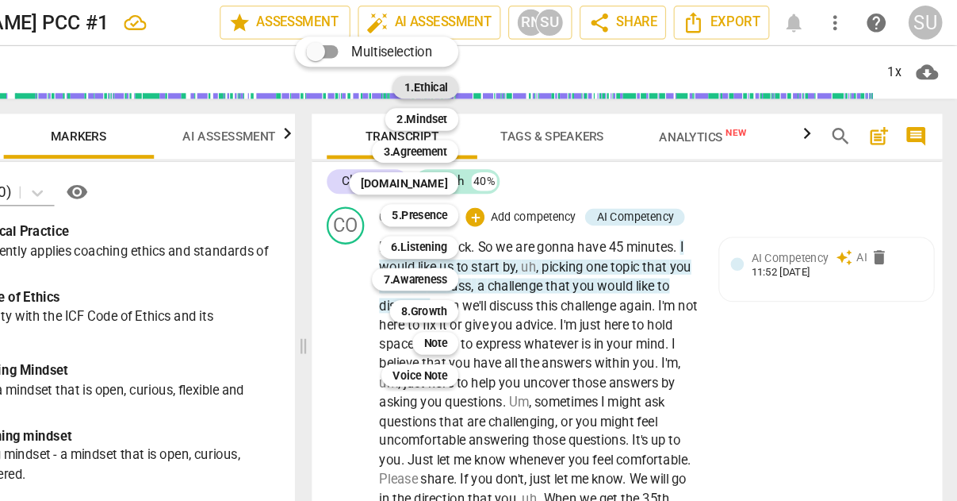
click at [490, 72] on b "1.Ethical" at bounding box center [508, 73] width 36 height 19
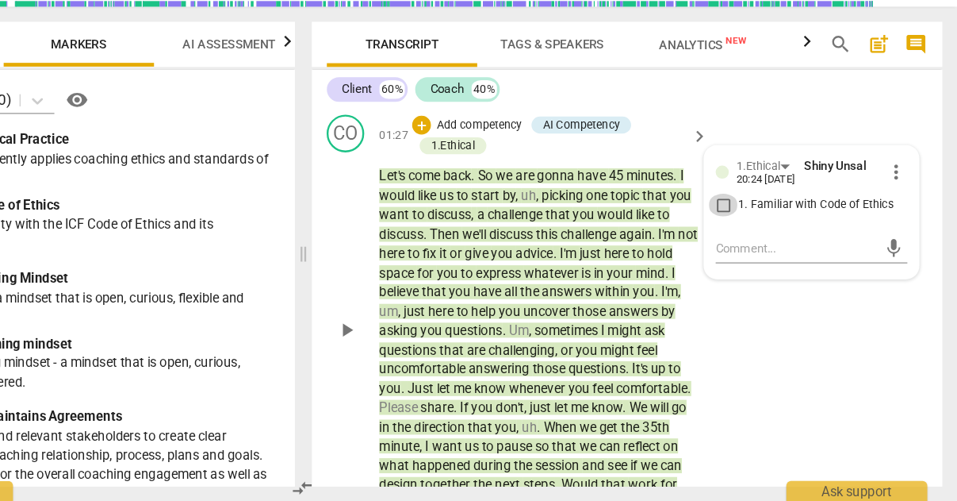
click at [747, 241] on input "1. Familiar with Code of Ethics" at bounding box center [759, 250] width 25 height 19
checkbox input "true"
click at [754, 279] on textarea at bounding box center [822, 286] width 136 height 15
type textarea "A"
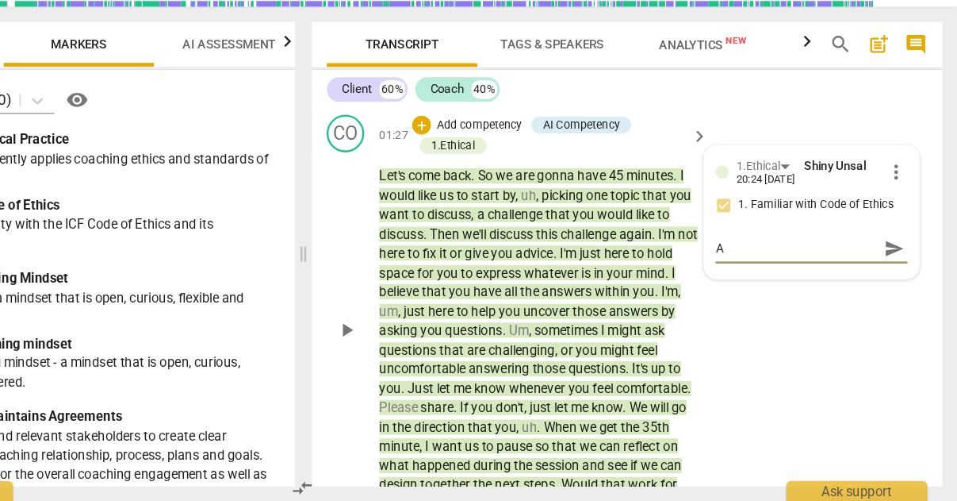
type textarea "Ag"
type textarea "Aga"
type textarea "Agai"
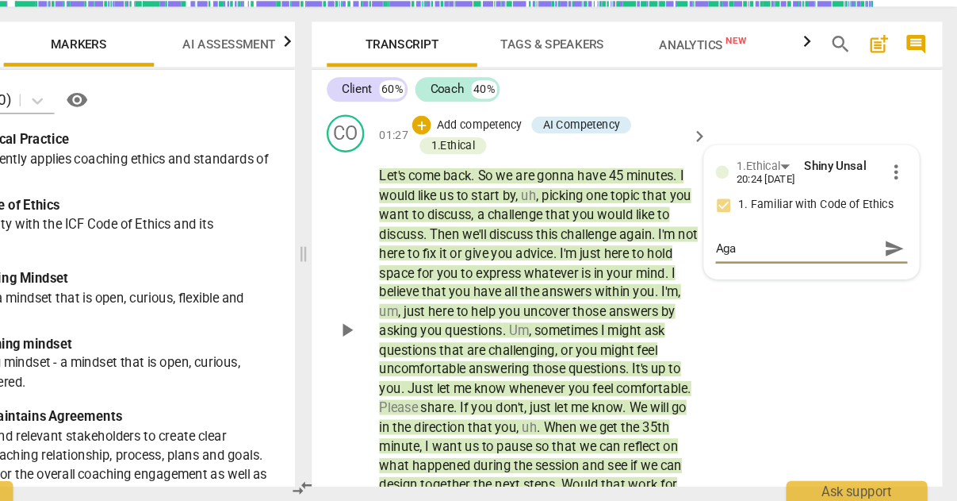
type textarea "Agai"
type textarea "Again"
type textarea "Again,"
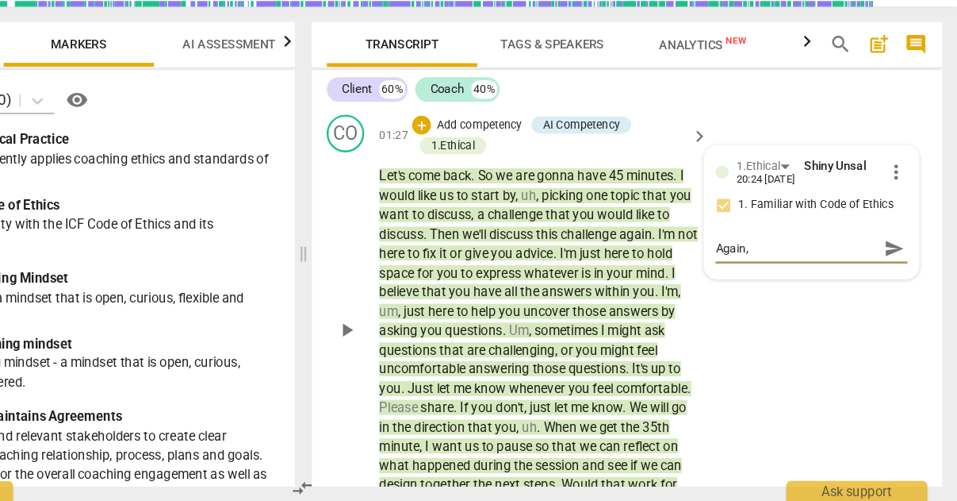
type textarea "Again,"
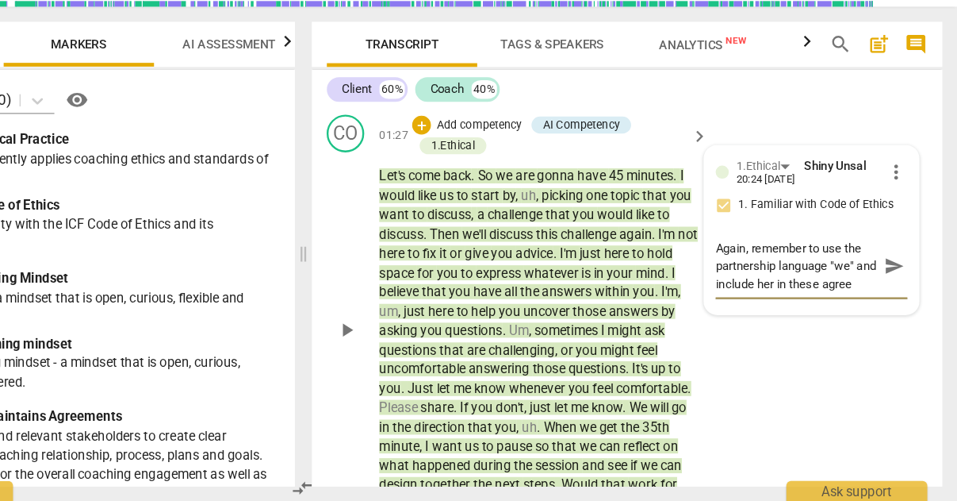
scroll to position [13, 0]
click at [896, 294] on span "send" at bounding box center [904, 302] width 17 height 17
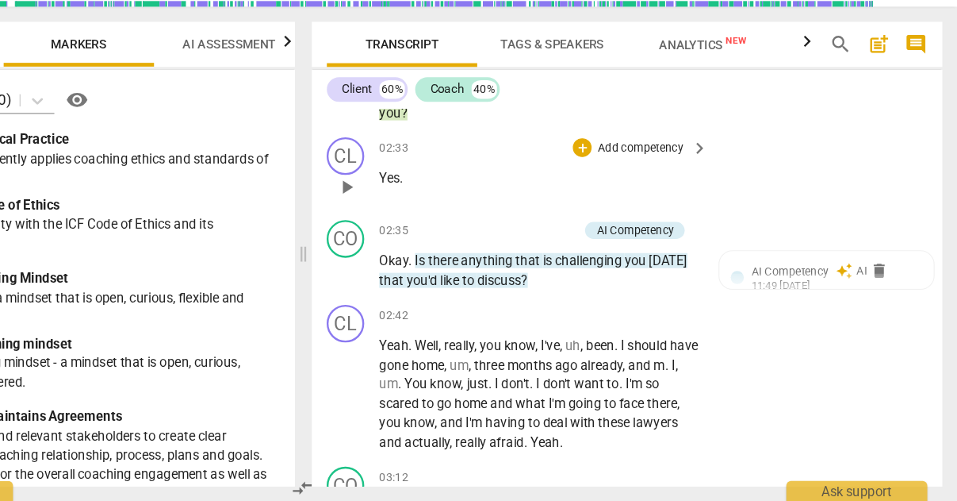
scroll to position [940, 0]
click at [562, 266] on p "Add competency" at bounding box center [599, 273] width 75 height 14
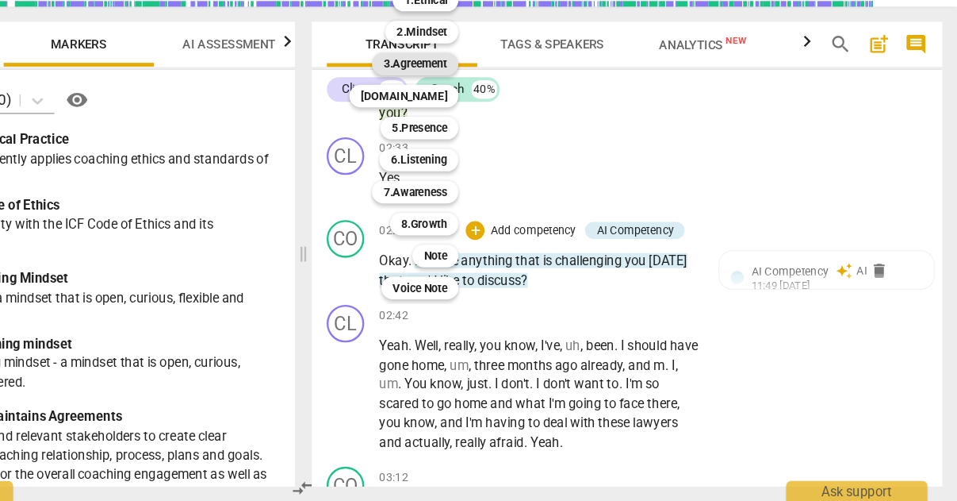
click at [473, 122] on b "3.Agreement" at bounding box center [500, 131] width 54 height 19
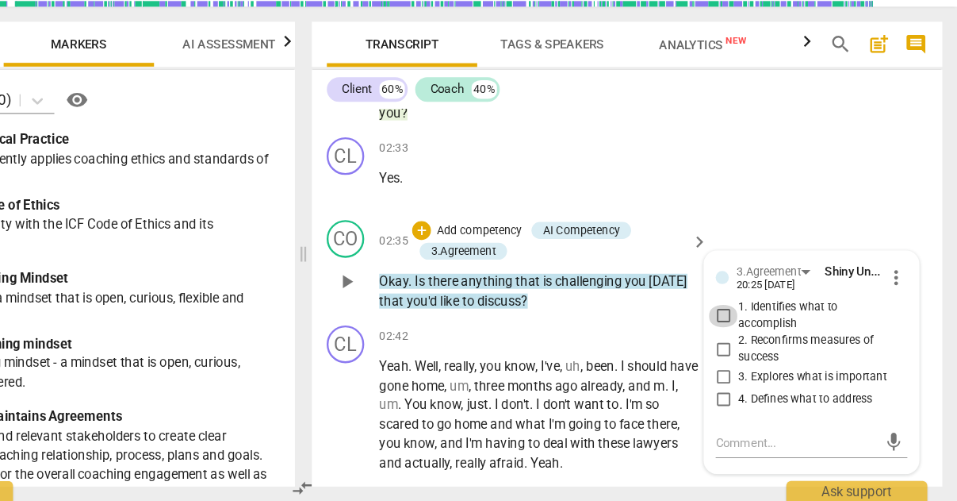
click at [747, 335] on input "1. Identifies what to accomplish" at bounding box center [759, 344] width 25 height 19
click at [641, 187] on div "CL play_arrow pause 02:33 + Add competency keyboard_arrow_right Yes ." at bounding box center [679, 222] width 532 height 70
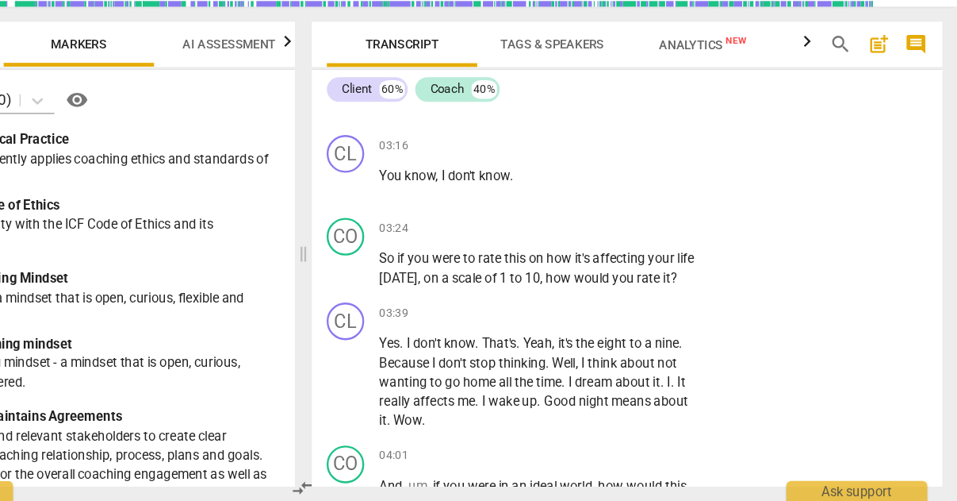
scroll to position [1308, 0]
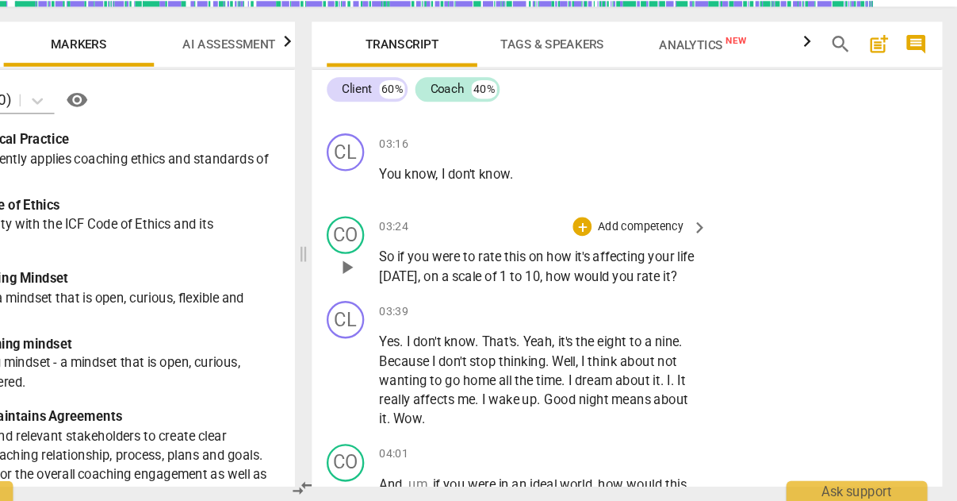
click at [652, 263] on p "Add competency" at bounding box center [689, 270] width 75 height 14
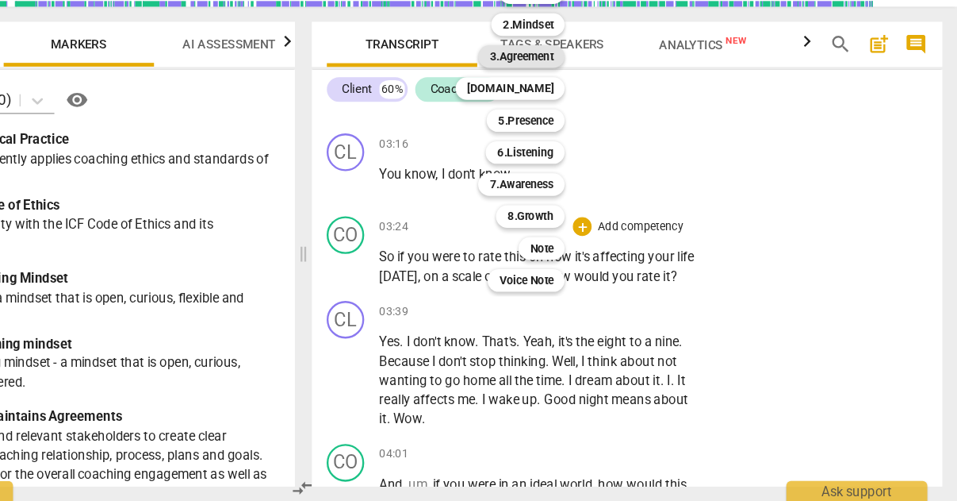
click at [562, 116] on b "3.Agreement" at bounding box center [589, 125] width 54 height 19
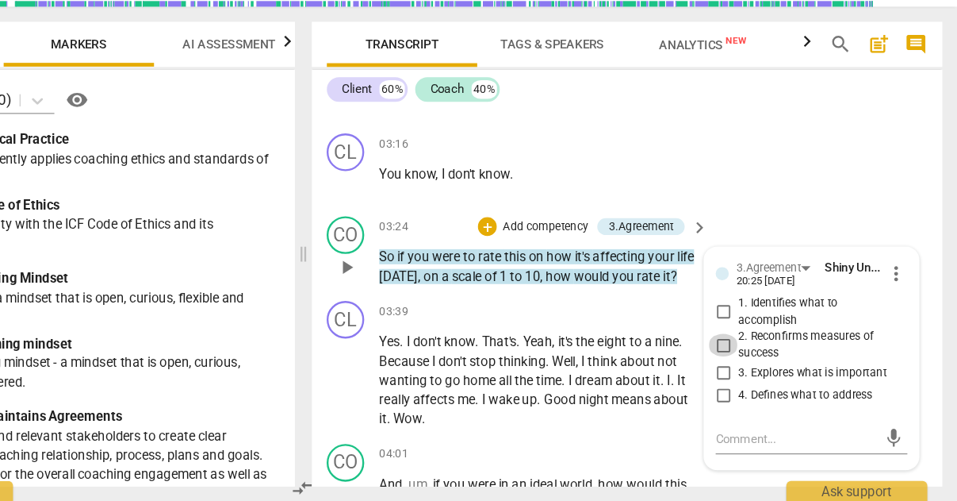
click at [747, 359] on input "2. Reconfirms measures of success" at bounding box center [759, 368] width 25 height 19
click at [634, 254] on div "CO play_arrow pause 03:24 + Add competency 3.Agreement keyboard_arrow_right So …" at bounding box center [679, 289] width 532 height 71
